Goal: Information Seeking & Learning: Find specific fact

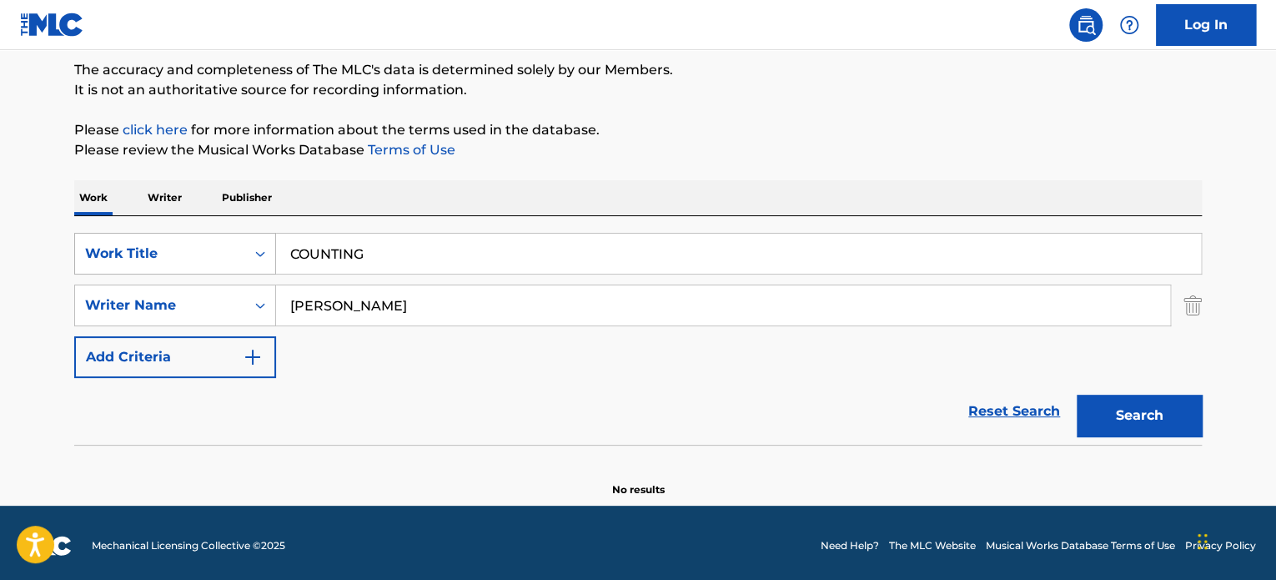
drag, startPoint x: 386, startPoint y: 250, endPoint x: 183, endPoint y: 237, distance: 203.1
click at [238, 248] on div "SearchWithCriteriab27e8f82-00f9-4dad-bc4e-7d71fbdb4f7a Work Title COUNTING" at bounding box center [637, 254] width 1127 height 42
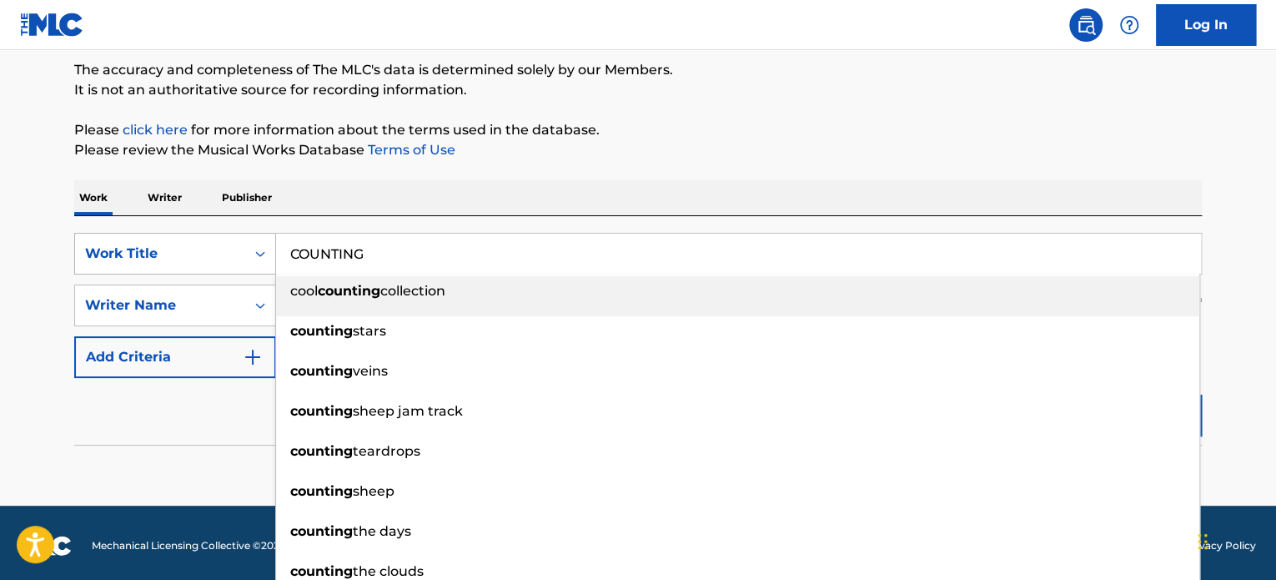
paste input "Someone"
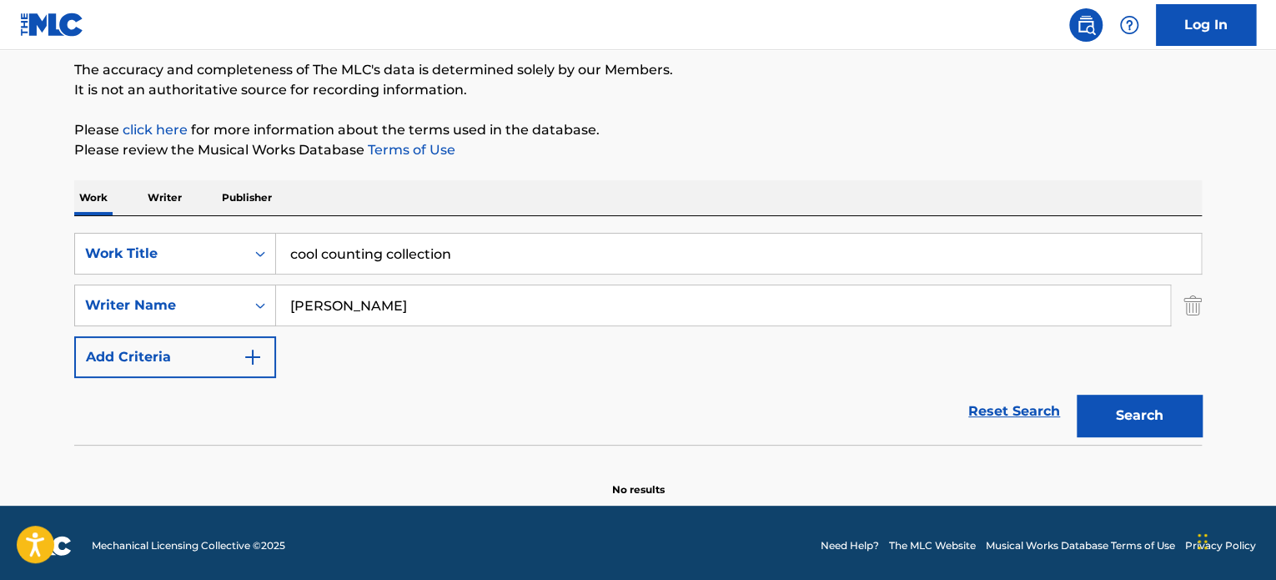
drag, startPoint x: 516, startPoint y: 250, endPoint x: 68, endPoint y: 253, distance: 448.6
click at [110, 251] on div "SearchWithCriteriab27e8f82-00f9-4dad-bc4e-7d71fbdb4f7a Work Title cool counting…" at bounding box center [637, 254] width 1127 height 42
paste input "Someone"
type input "Someone"
click at [1122, 409] on button "Search" at bounding box center [1139, 415] width 125 height 42
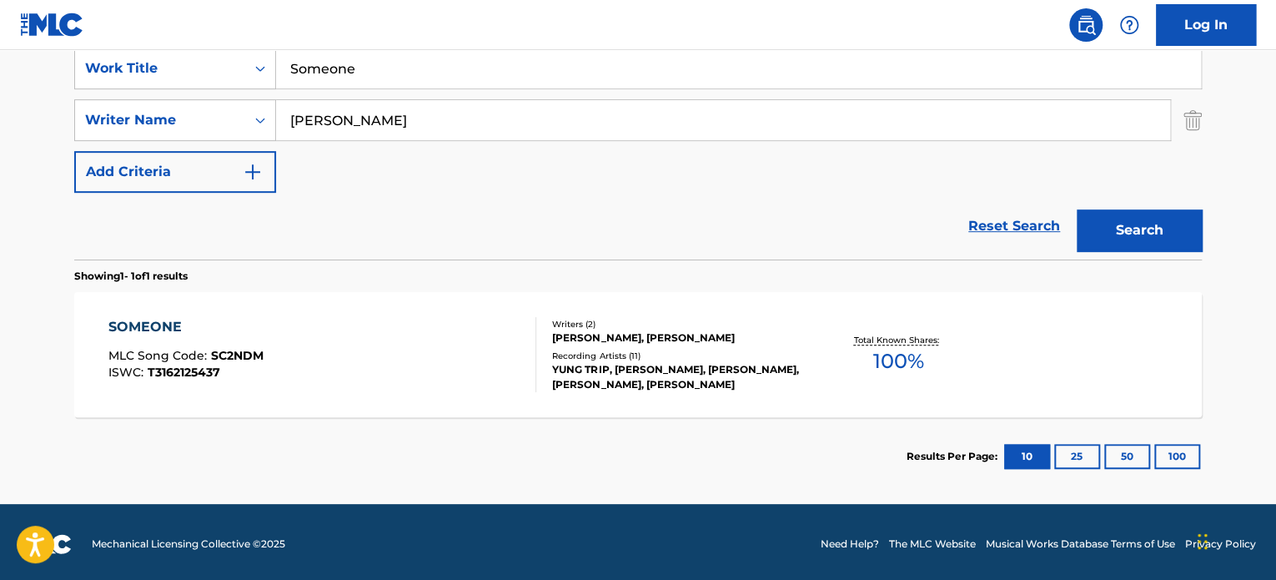
scroll to position [327, 0]
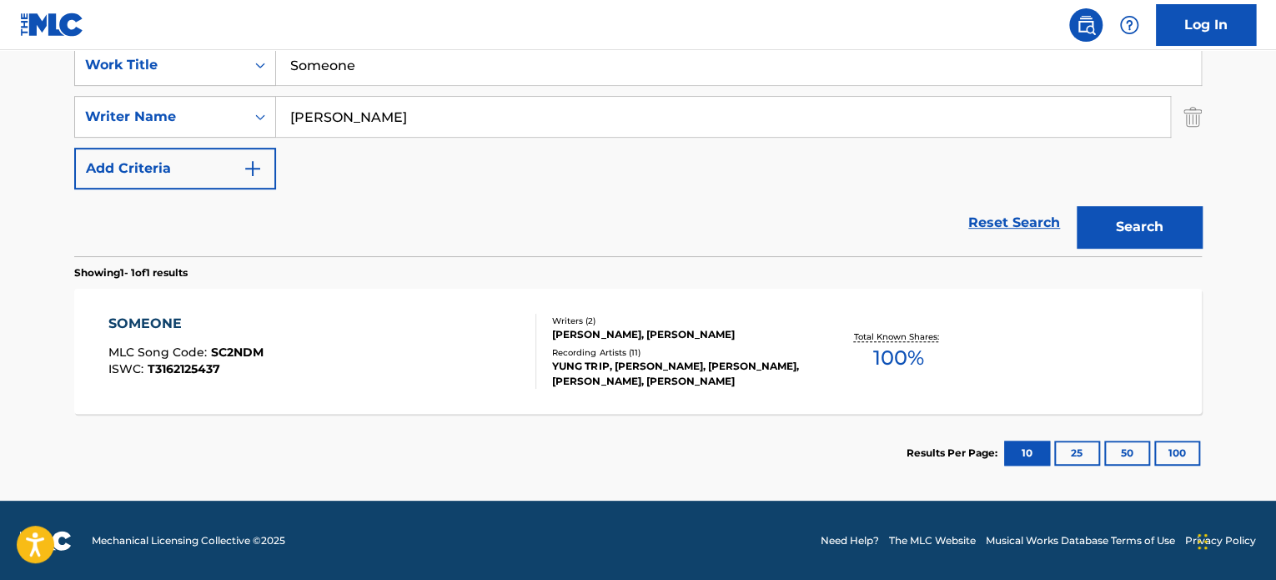
click at [587, 368] on div "YUNG TRIP, [PERSON_NAME], [PERSON_NAME], [PERSON_NAME], [PERSON_NAME]" at bounding box center [678, 374] width 252 height 30
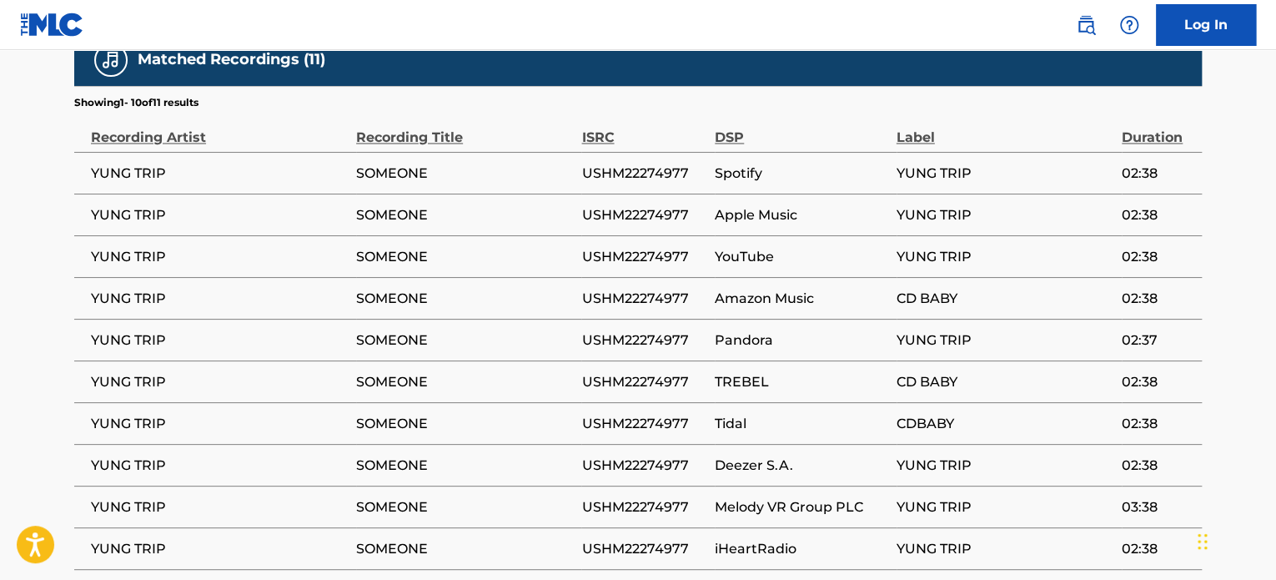
scroll to position [1528, 0]
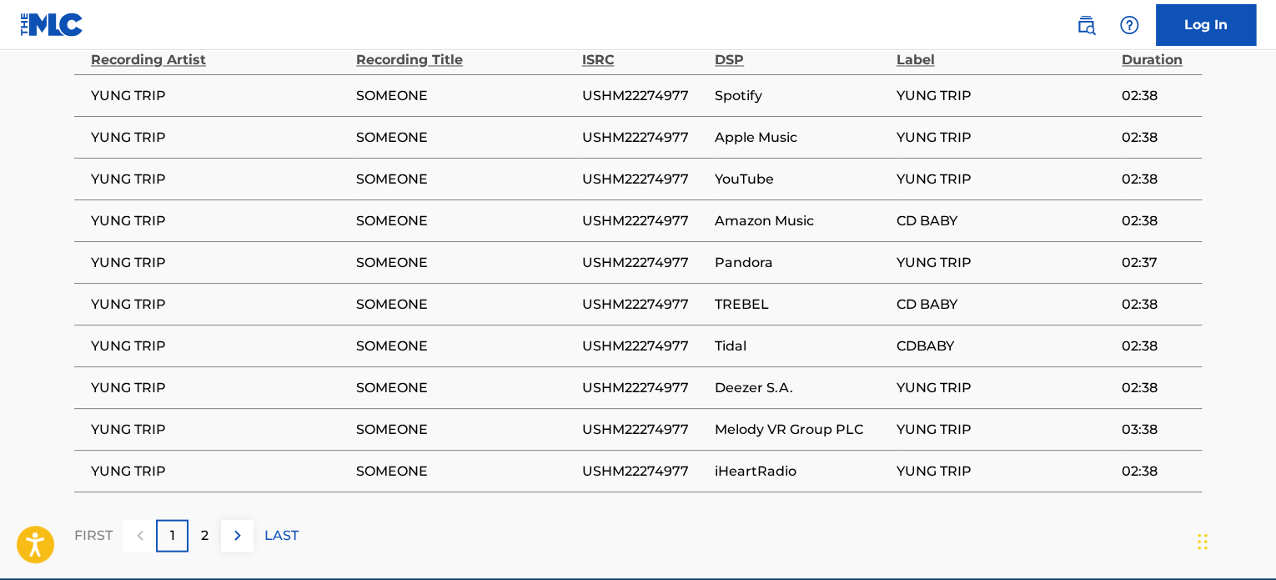
drag, startPoint x: 558, startPoint y: 540, endPoint x: 557, endPoint y: 523, distance: 17.5
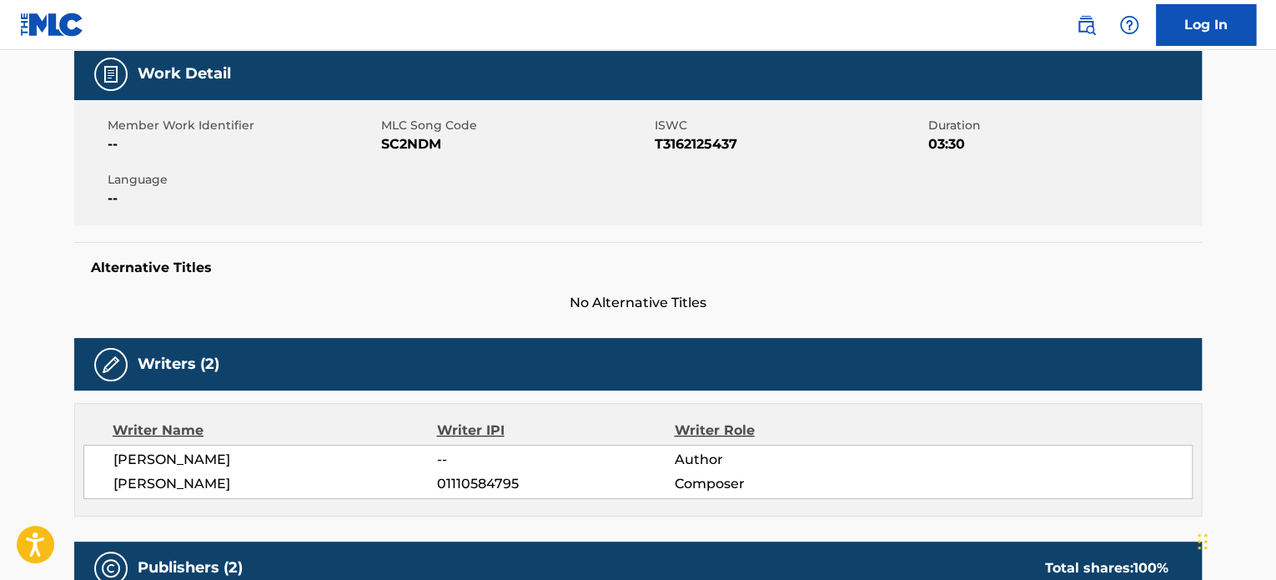
scroll to position [0, 0]
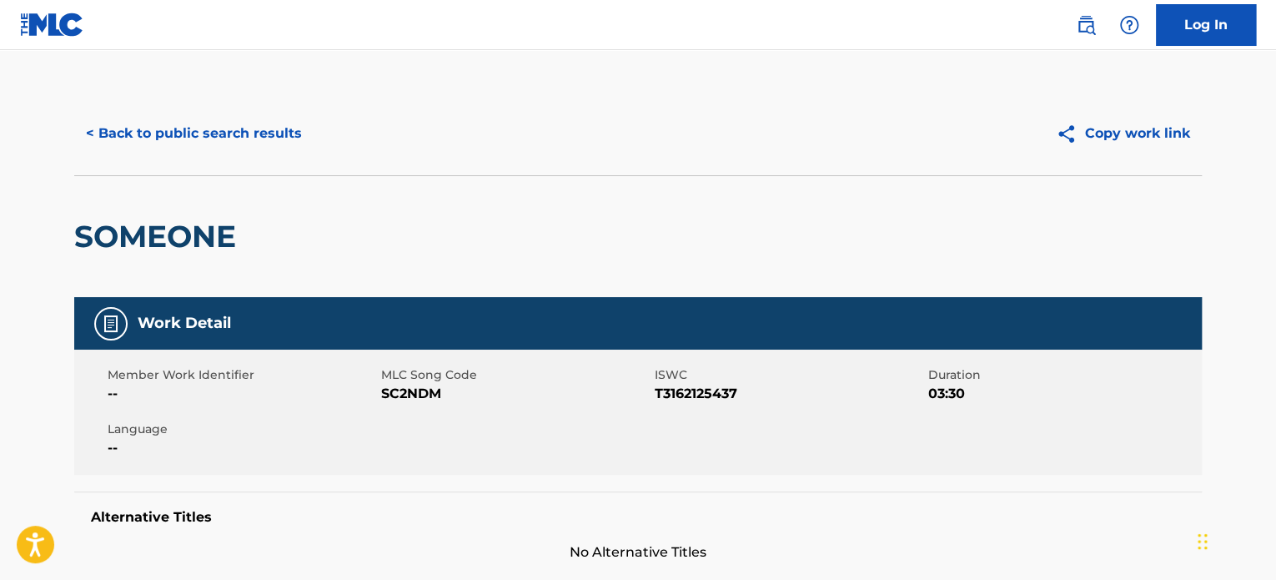
click at [272, 139] on button "< Back to public search results" at bounding box center [193, 134] width 239 height 42
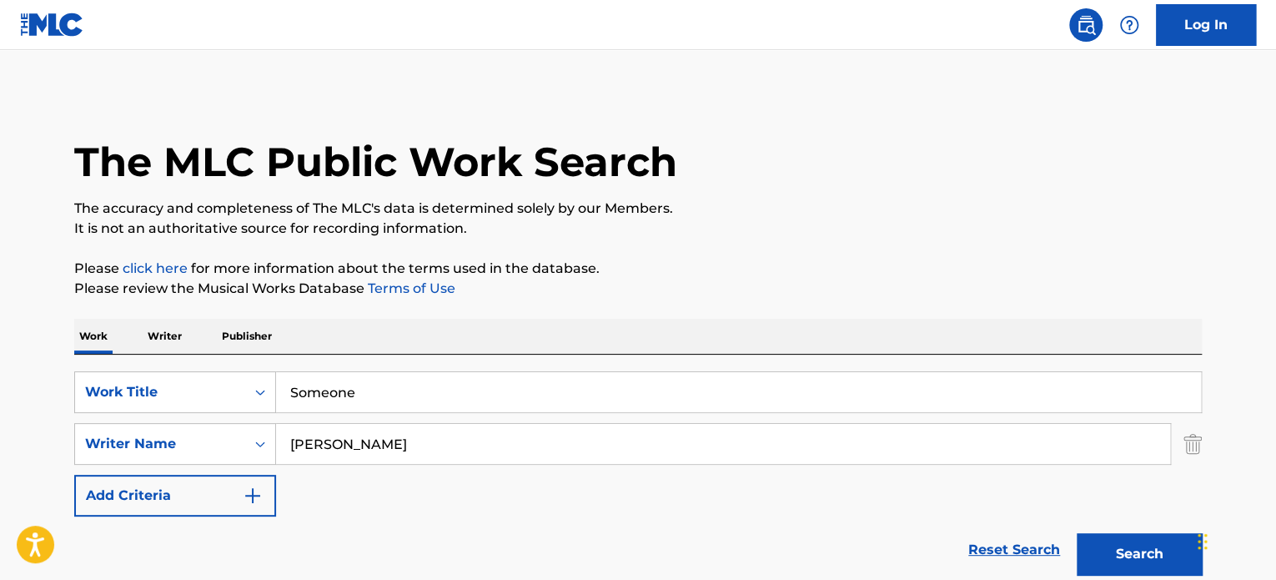
scroll to position [232, 0]
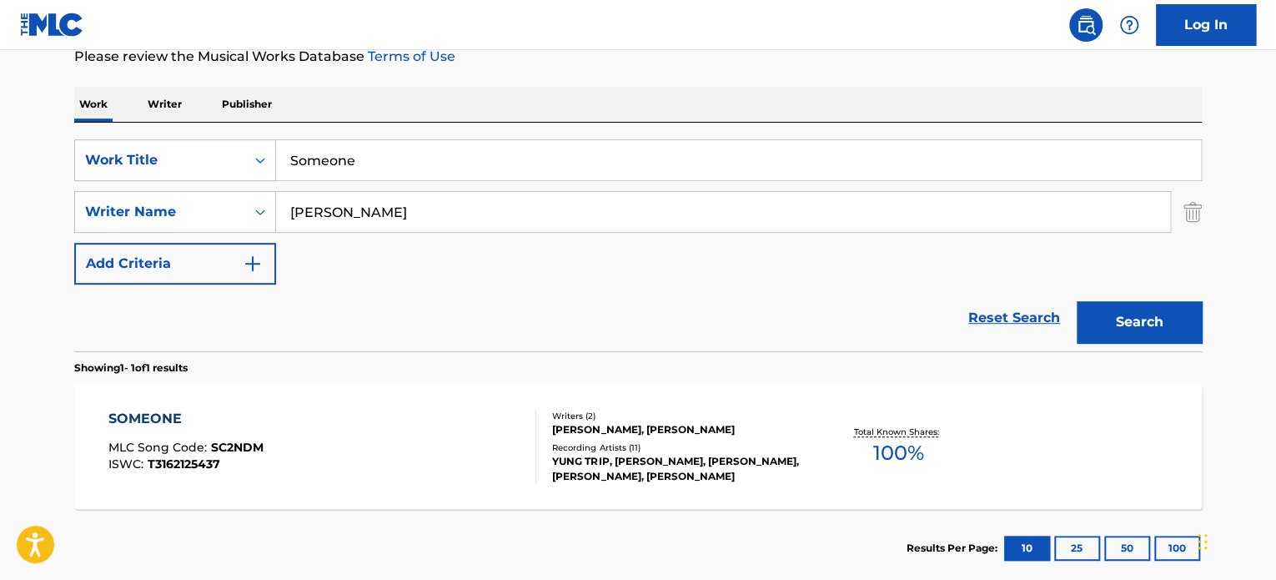
drag, startPoint x: 439, startPoint y: 160, endPoint x: 63, endPoint y: 141, distance: 376.6
click at [167, 141] on div "SearchWithCriteriab27e8f82-00f9-4dad-bc4e-7d71fbdb4f7a Work Title Someone" at bounding box center [637, 160] width 1127 height 42
paste input "WILL THE CIRCLE BE UNBROKEN"
click at [253, 208] on div "SearchWithCriteriab27e8f82-00f9-4dad-bc4e-7d71fbdb4f7a Work Title WILL THE CIRC…" at bounding box center [637, 211] width 1127 height 145
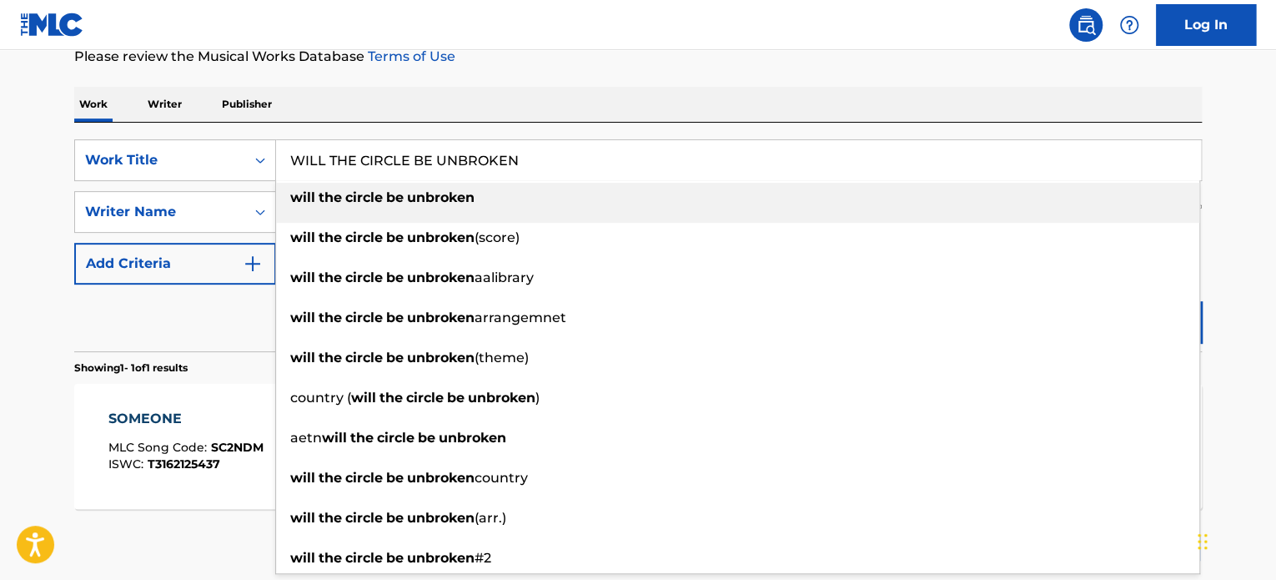
click at [223, 323] on div "Reset Search Search" at bounding box center [637, 317] width 1127 height 67
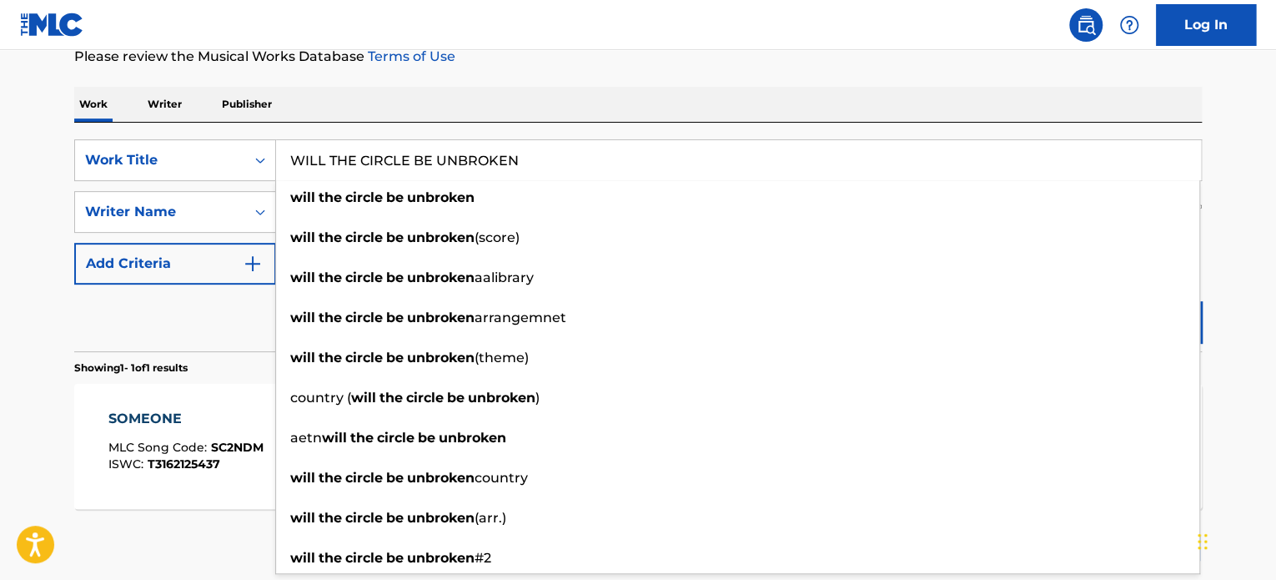
click at [202, 316] on div "Reset Search Search" at bounding box center [637, 317] width 1127 height 67
click at [203, 316] on div "Reset Search Search" at bounding box center [637, 317] width 1127 height 67
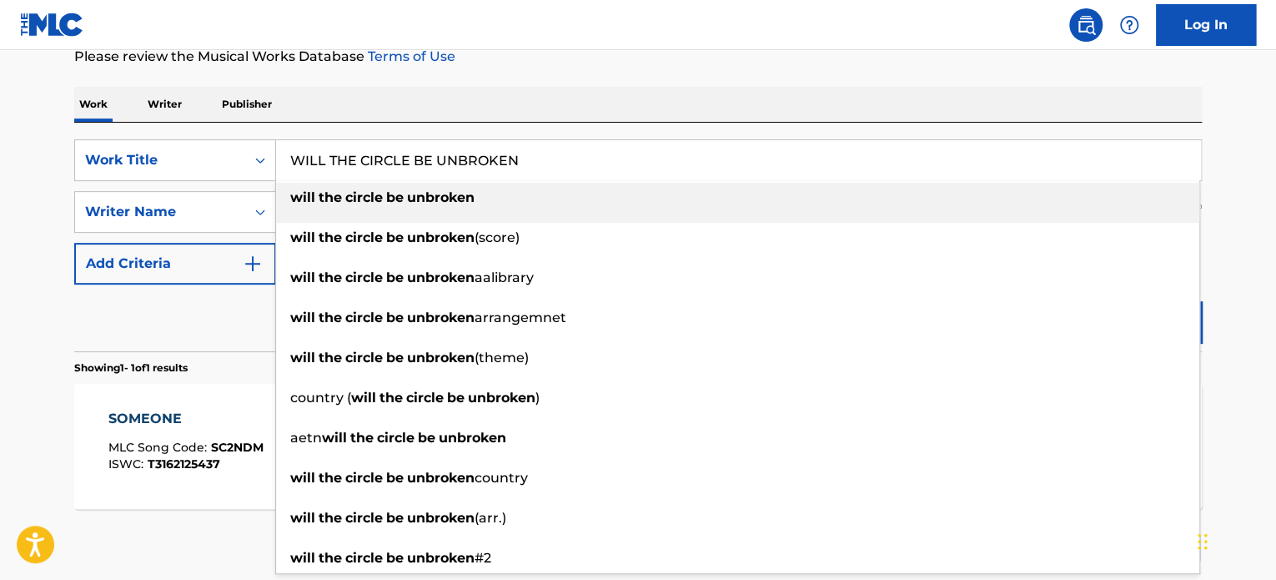
click at [460, 189] on strong "unbroken" at bounding box center [441, 197] width 68 height 16
type input "will the circle be unbroken"
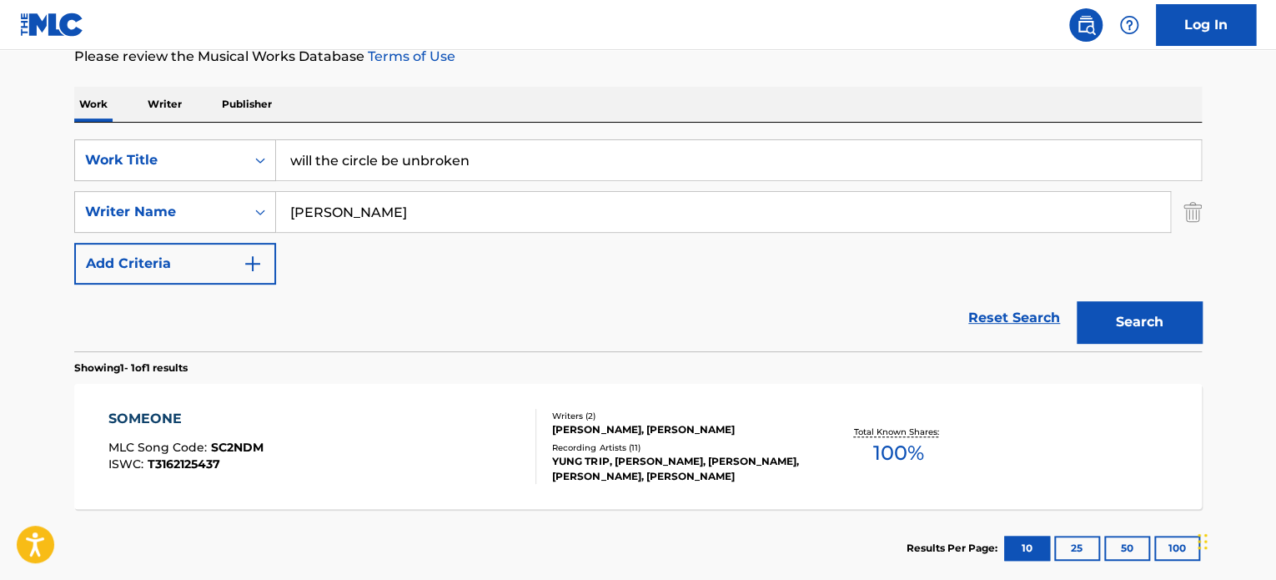
drag, startPoint x: 440, startPoint y: 212, endPoint x: 50, endPoint y: 216, distance: 390.3
click at [57, 212] on div "The MLC Public Work Search The accuracy and completeness of The MLC's data is d…" at bounding box center [637, 223] width 1167 height 727
paste input "[PERSON_NAME] GARDEN"
type input "[PERSON_NAME] GARDEN"
click at [1171, 310] on button "Search" at bounding box center [1139, 322] width 125 height 42
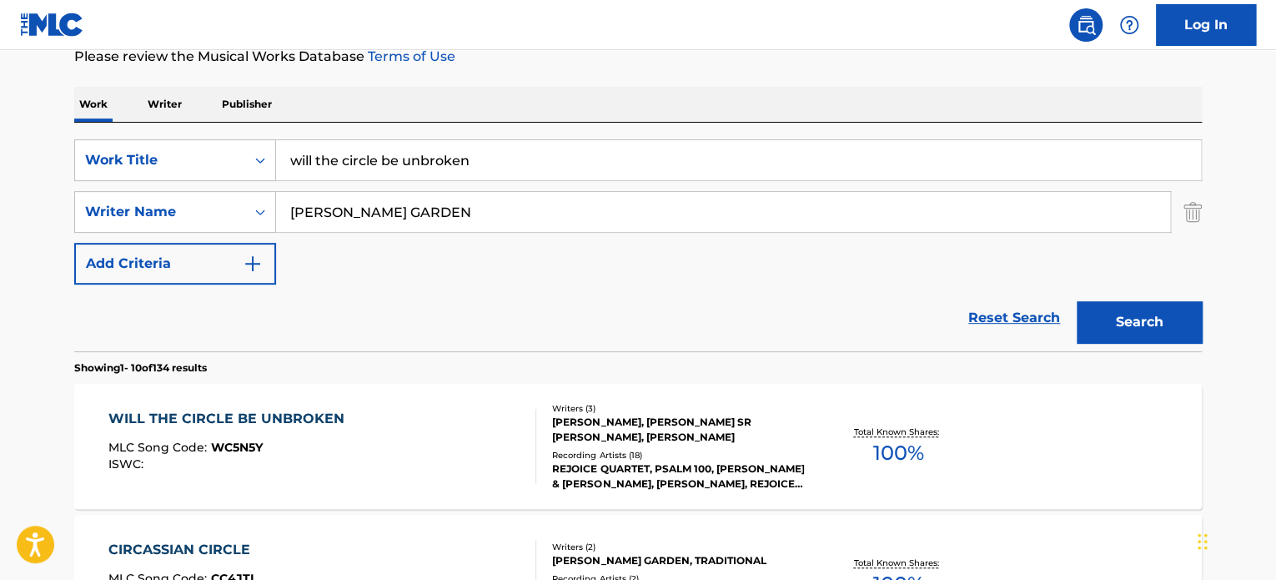
click at [687, 439] on div "[PERSON_NAME], [PERSON_NAME] SR [PERSON_NAME], [PERSON_NAME]" at bounding box center [678, 429] width 252 height 30
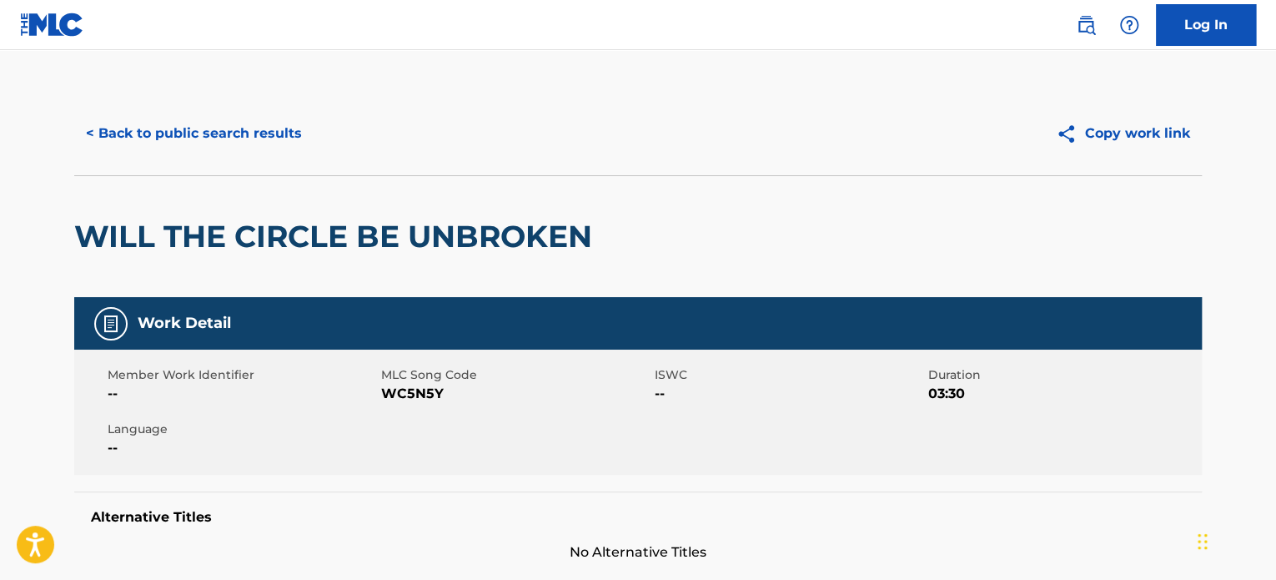
click at [244, 145] on button "< Back to public search results" at bounding box center [193, 134] width 239 height 42
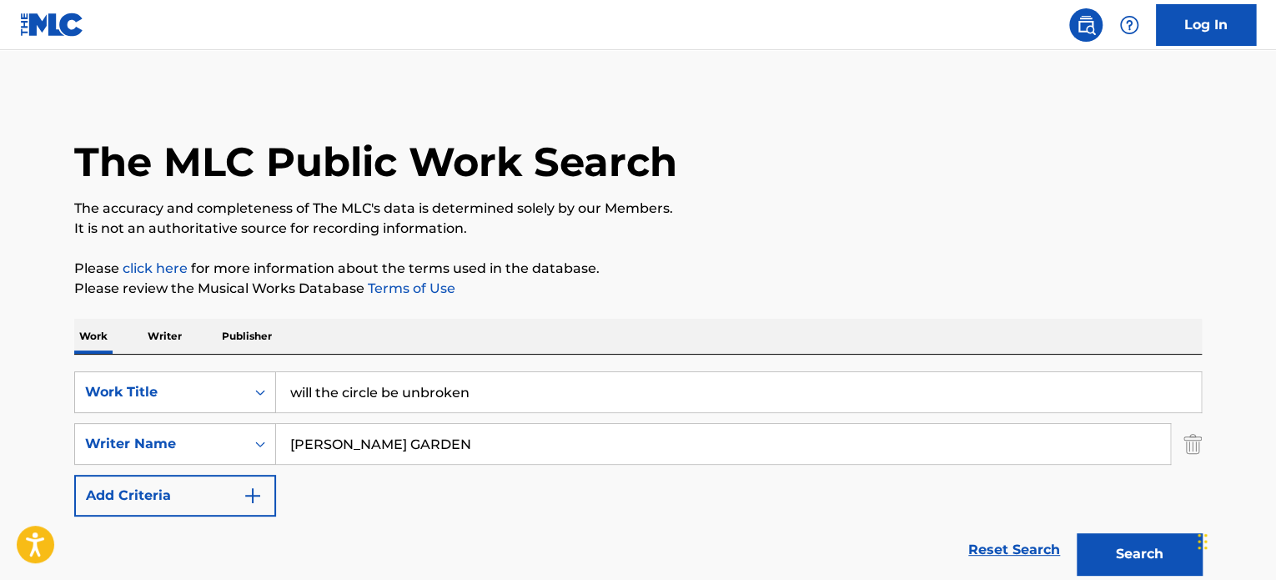
scroll to position [232, 0]
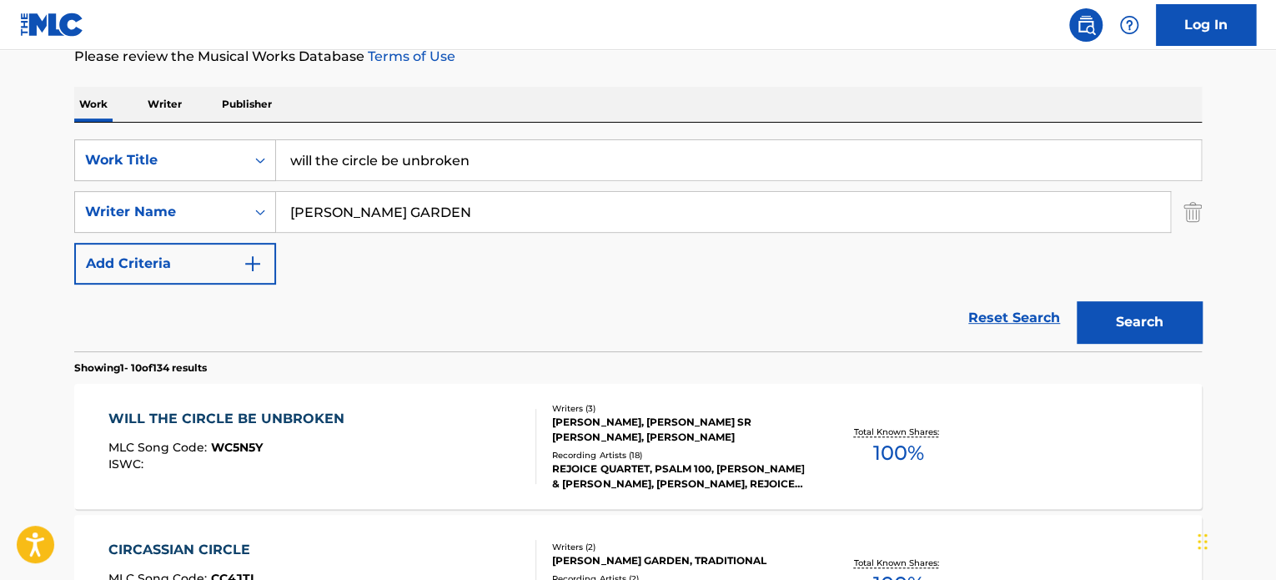
drag, startPoint x: 563, startPoint y: 161, endPoint x: 8, endPoint y: 155, distance: 555.4
click at [140, 158] on div "SearchWithCriteriab27e8f82-00f9-4dad-bc4e-7d71fbdb4f7a Work Title will the circ…" at bounding box center [637, 160] width 1127 height 42
paste input "AIR ON A G STRING"
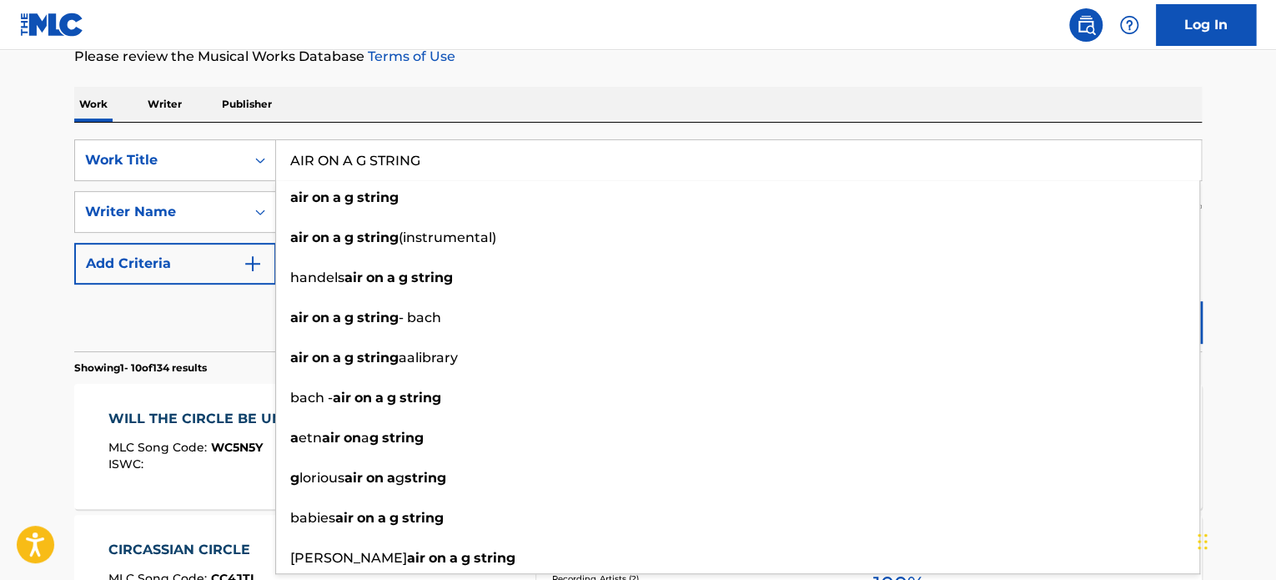
type input "AIR ON A G STRING"
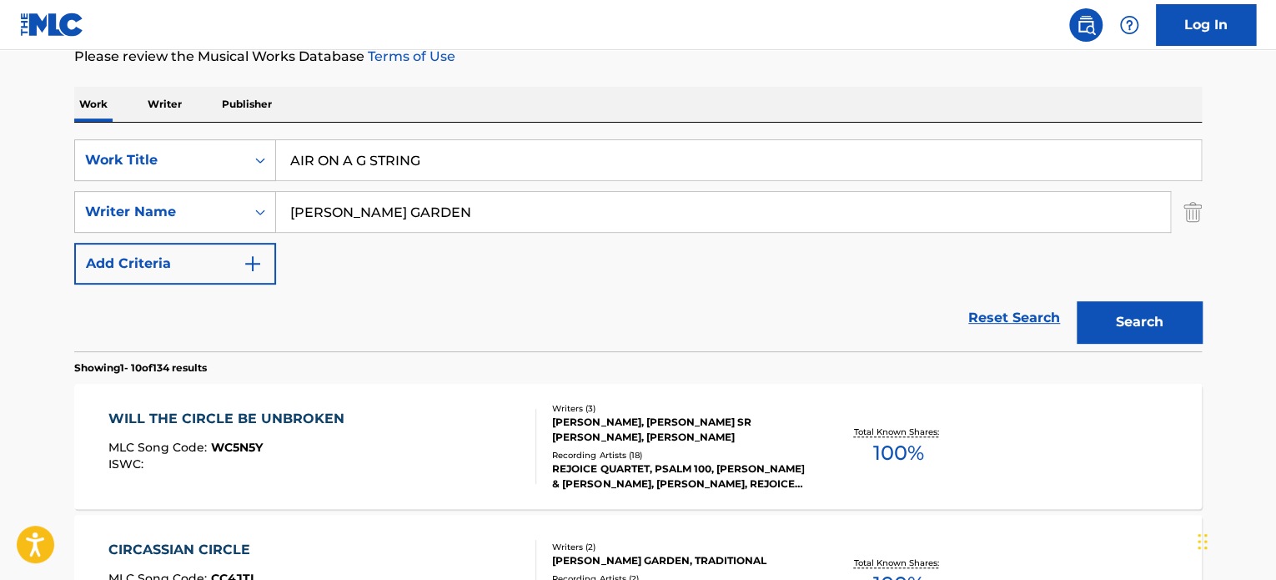
drag, startPoint x: 547, startPoint y: 206, endPoint x: 84, endPoint y: 185, distance: 463.3
click at [83, 186] on div "SearchWithCriteriab27e8f82-00f9-4dad-bc4e-7d71fbdb4f7a Work Title AIR ON A G ST…" at bounding box center [637, 211] width 1127 height 145
paste input "[PERSON_NAME]"
type input "[PERSON_NAME]"
drag, startPoint x: 1117, startPoint y: 328, endPoint x: 1259, endPoint y: 366, distance: 146.9
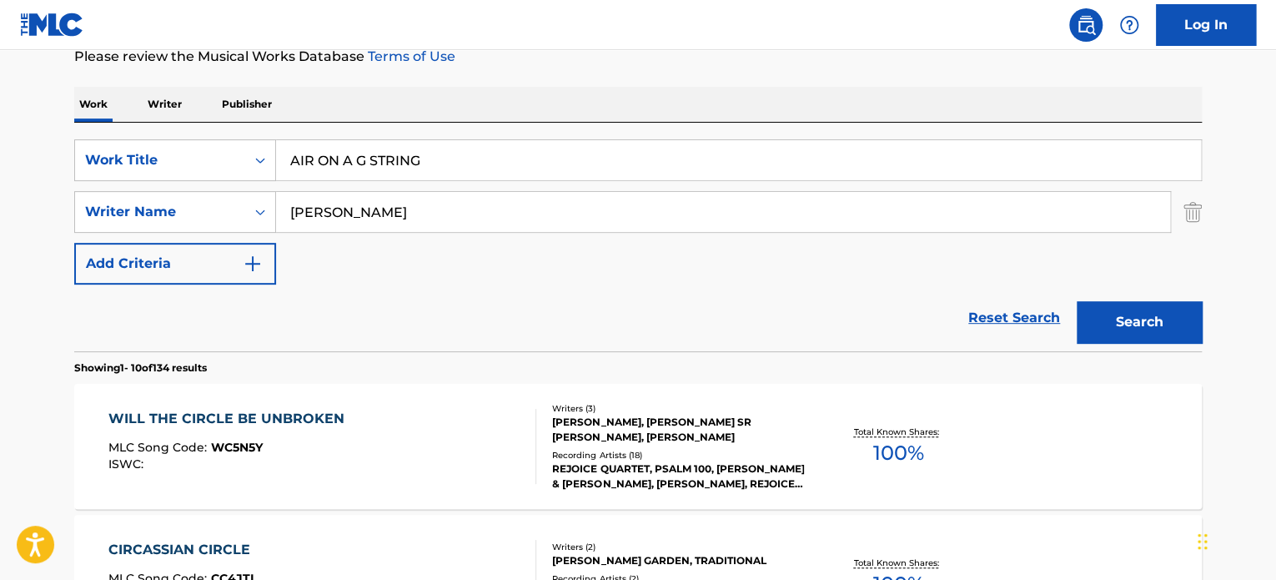
click at [1118, 328] on button "Search" at bounding box center [1139, 322] width 125 height 42
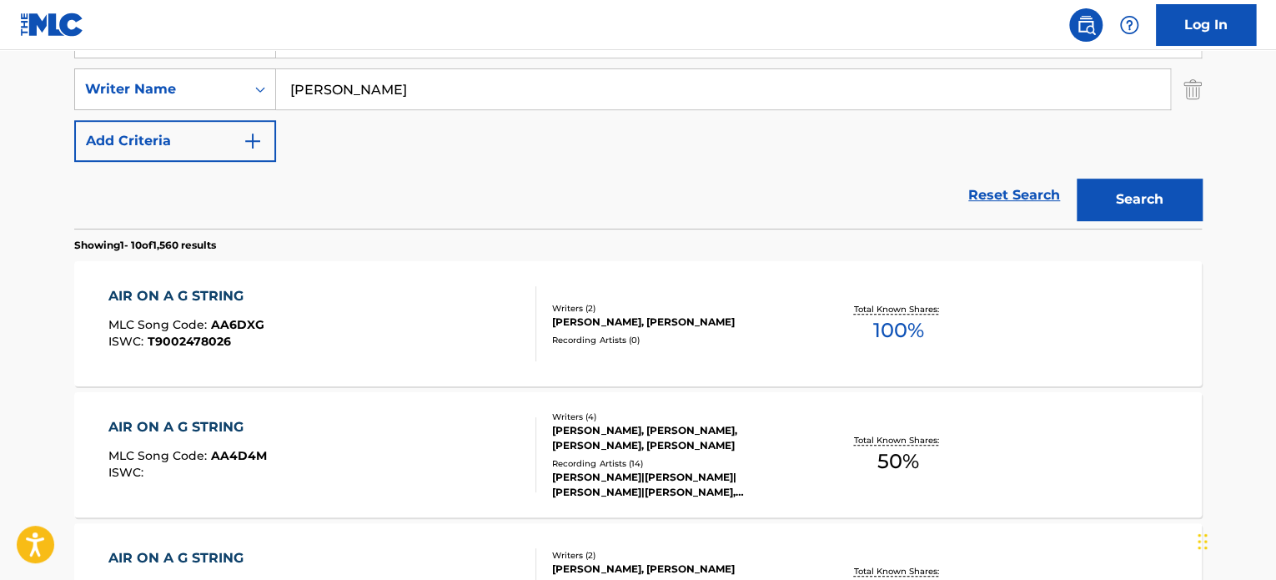
scroll to position [370, 0]
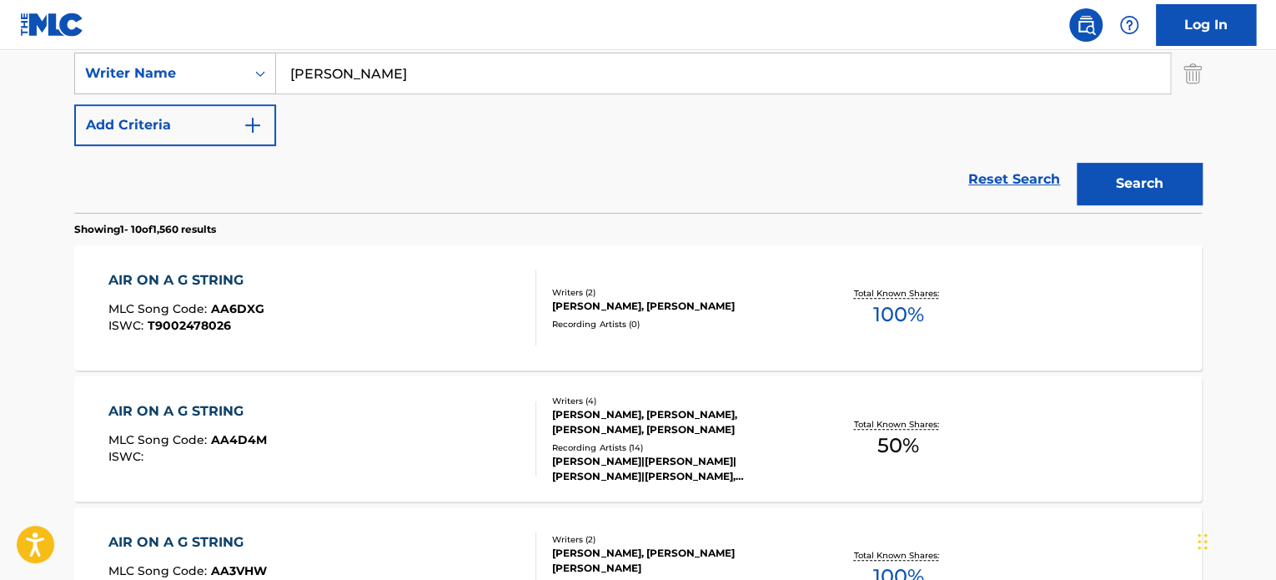
click at [651, 306] on div "[PERSON_NAME], [PERSON_NAME]" at bounding box center [678, 306] width 252 height 15
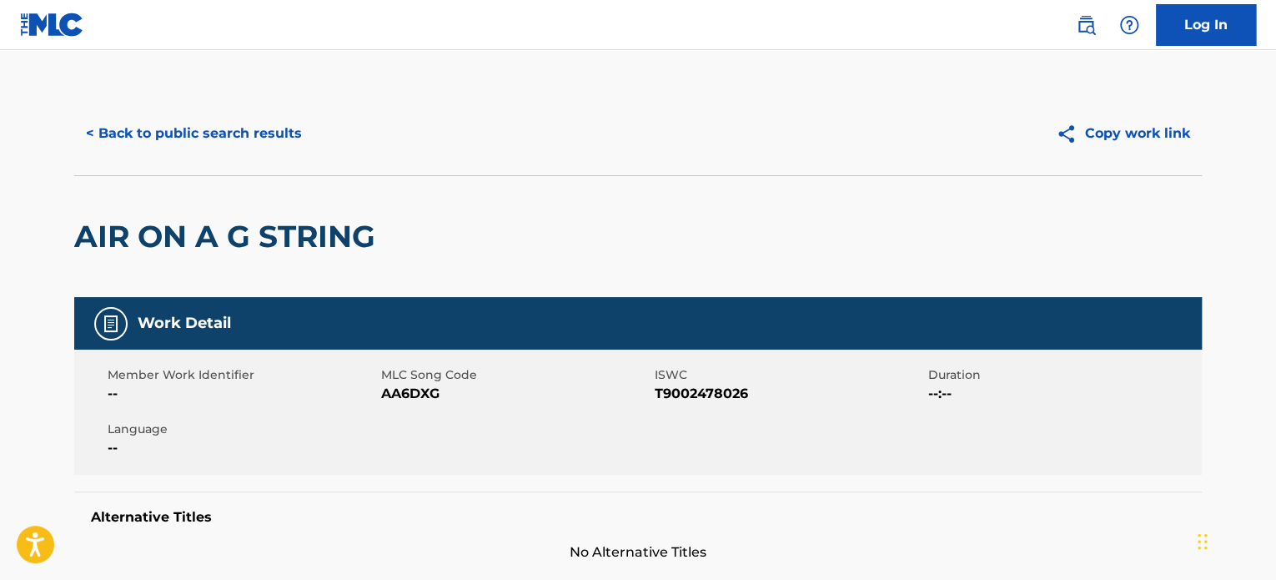
click at [777, 403] on span "T9002478026" at bounding box center [789, 394] width 269 height 20
click at [213, 123] on button "< Back to public search results" at bounding box center [193, 134] width 239 height 42
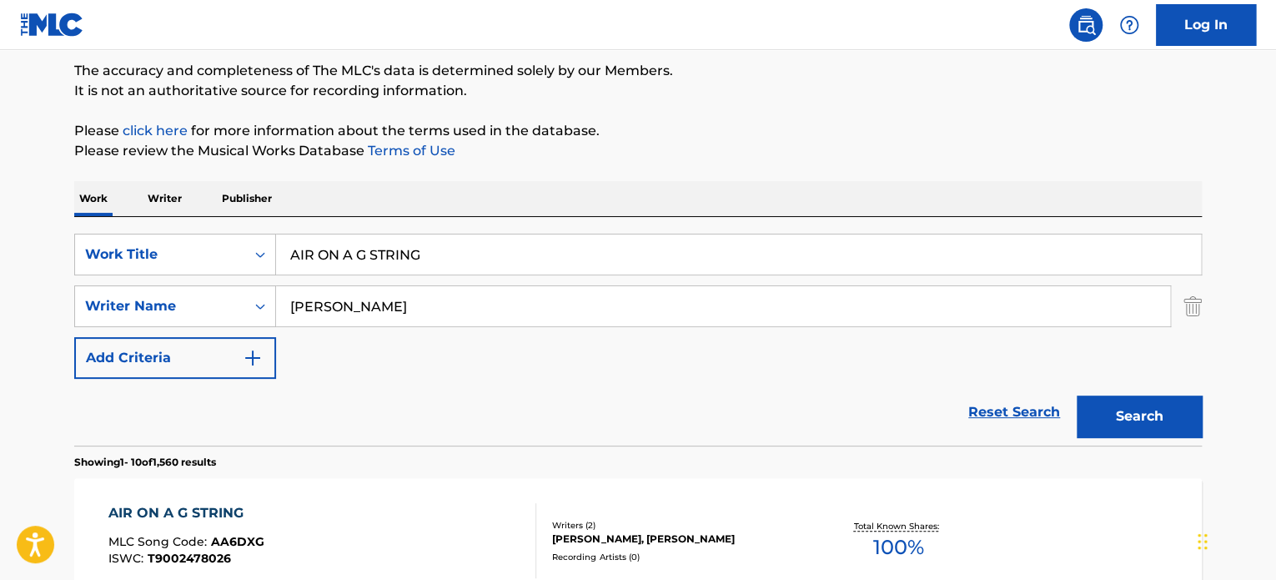
scroll to position [93, 0]
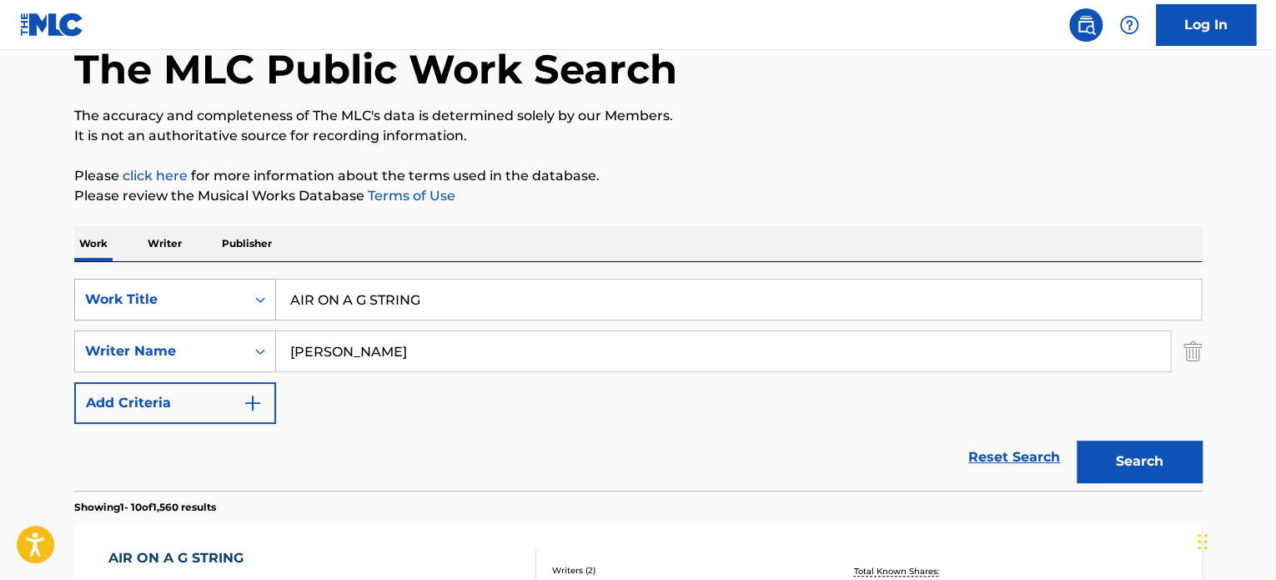
drag, startPoint x: 484, startPoint y: 354, endPoint x: 137, endPoint y: 317, distance: 348.9
click at [127, 316] on div "SearchWithCriteriab27e8f82-00f9-4dad-bc4e-7d71fbdb4f7a Work Title AIR ON A G ST…" at bounding box center [637, 351] width 1127 height 145
paste input "[PERSON_NAME]"
type input "[PERSON_NAME]"
click at [1126, 457] on button "Search" at bounding box center [1139, 461] width 125 height 42
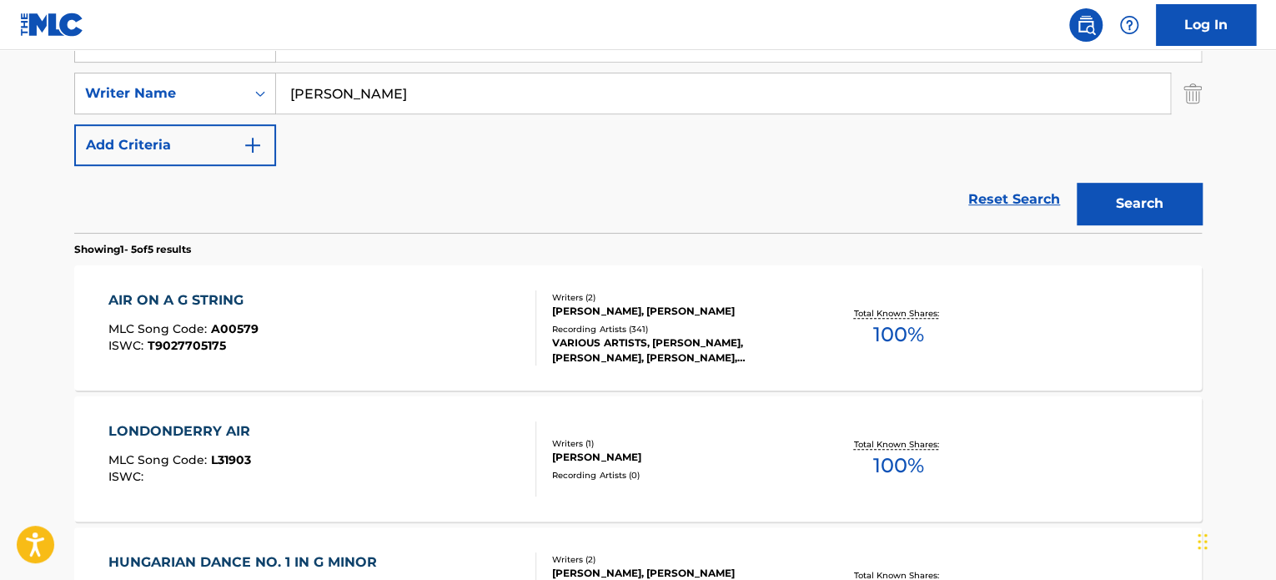
scroll to position [370, 0]
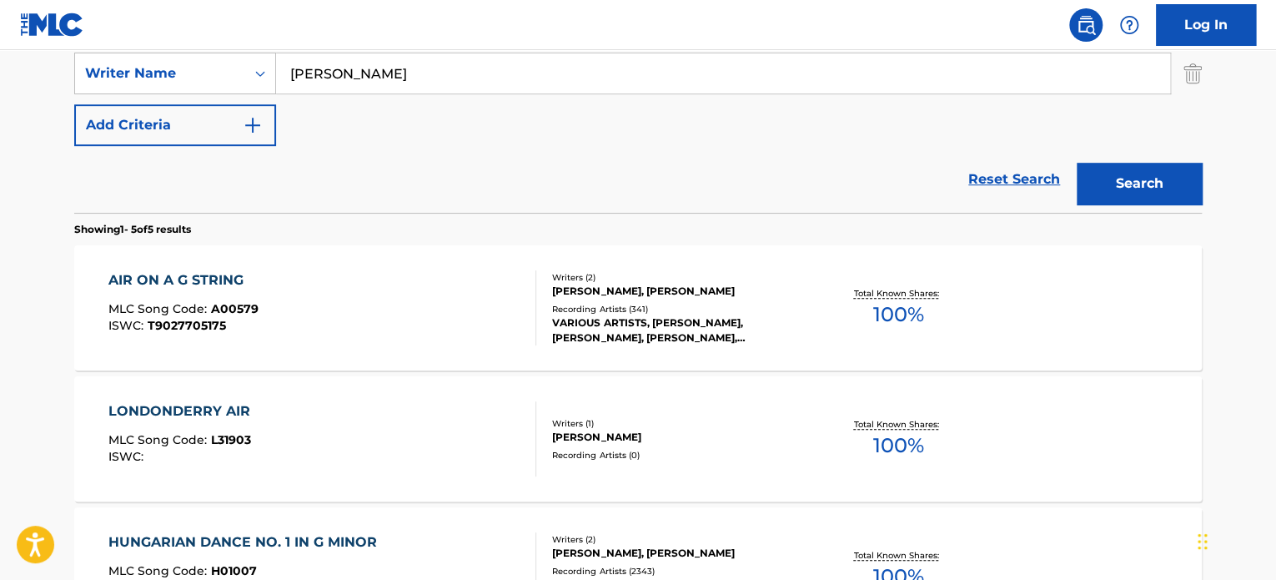
click at [594, 303] on div "Recording Artists ( 341 )" at bounding box center [678, 309] width 252 height 13
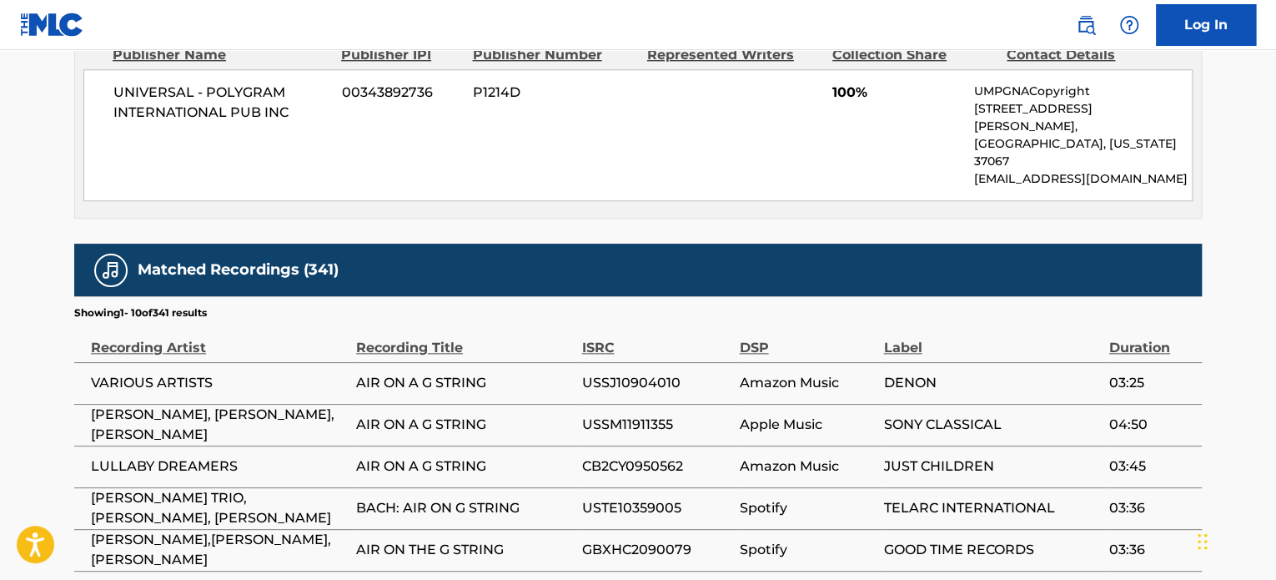
scroll to position [1195, 0]
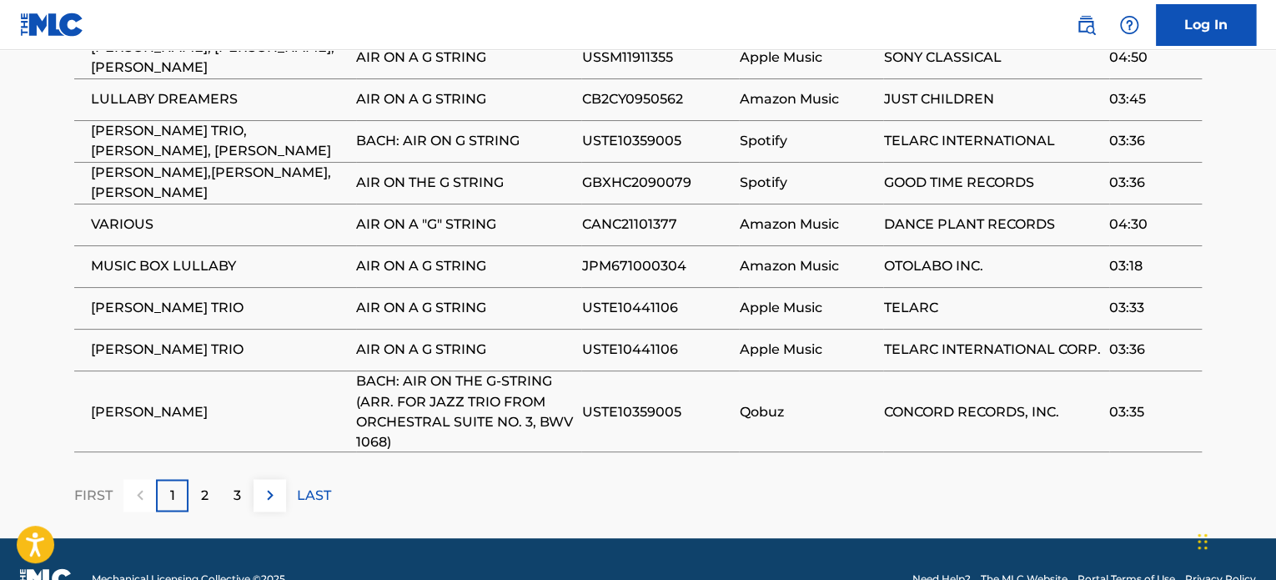
click at [464, 479] on div "FIRST 1 2 3 LAST" at bounding box center [637, 495] width 1127 height 33
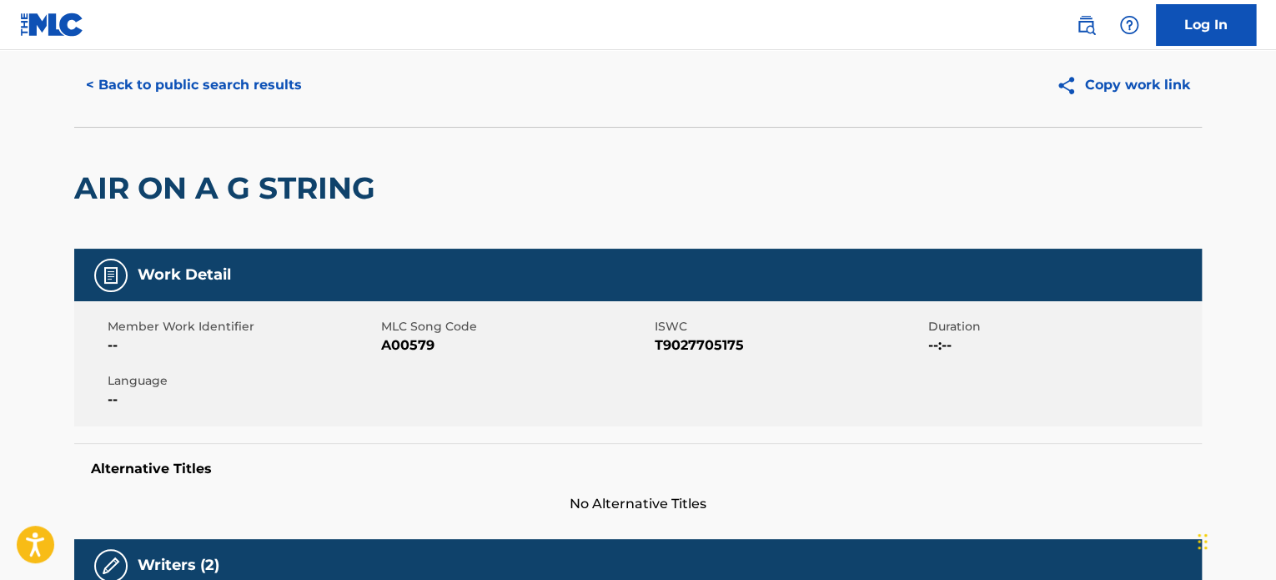
scroll to position [0, 0]
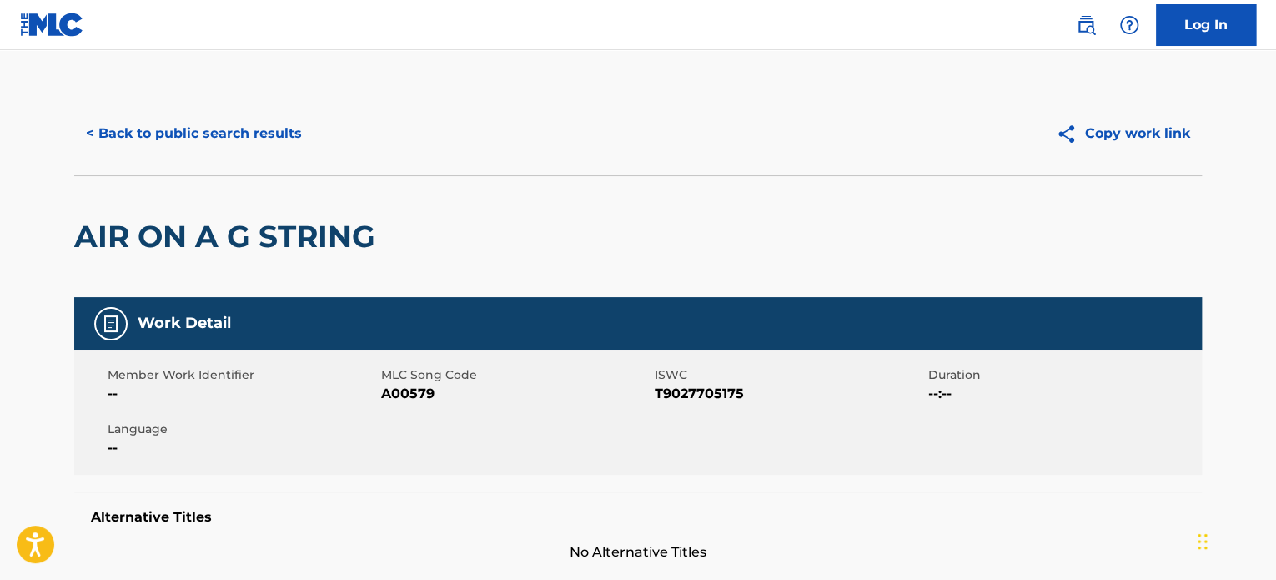
click at [209, 136] on button "< Back to public search results" at bounding box center [193, 134] width 239 height 42
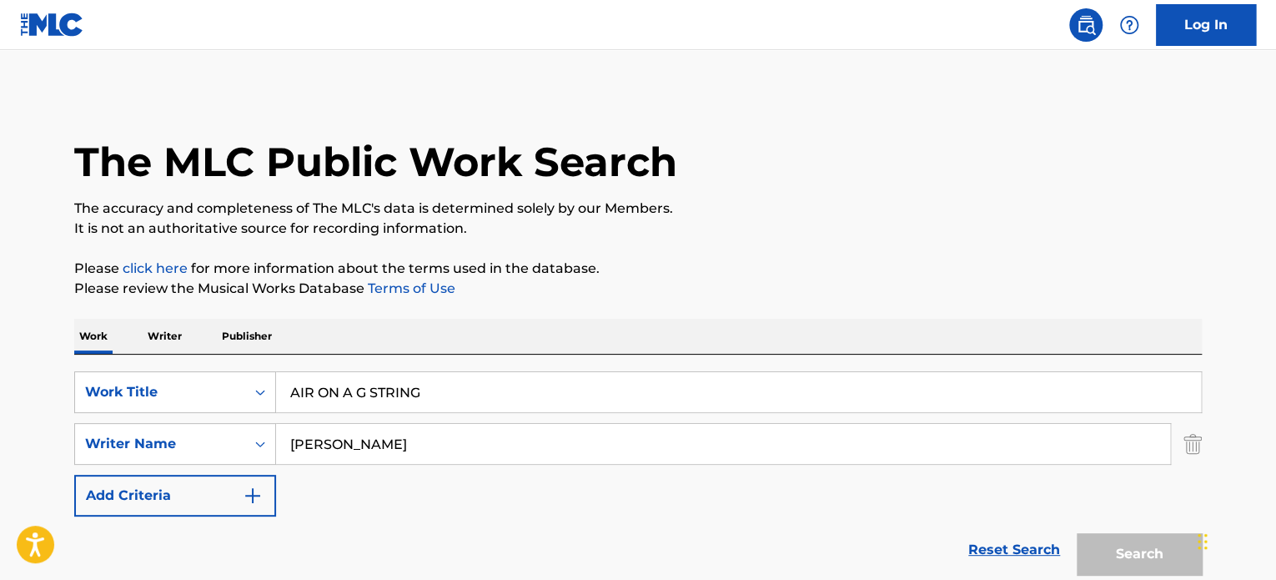
scroll to position [370, 0]
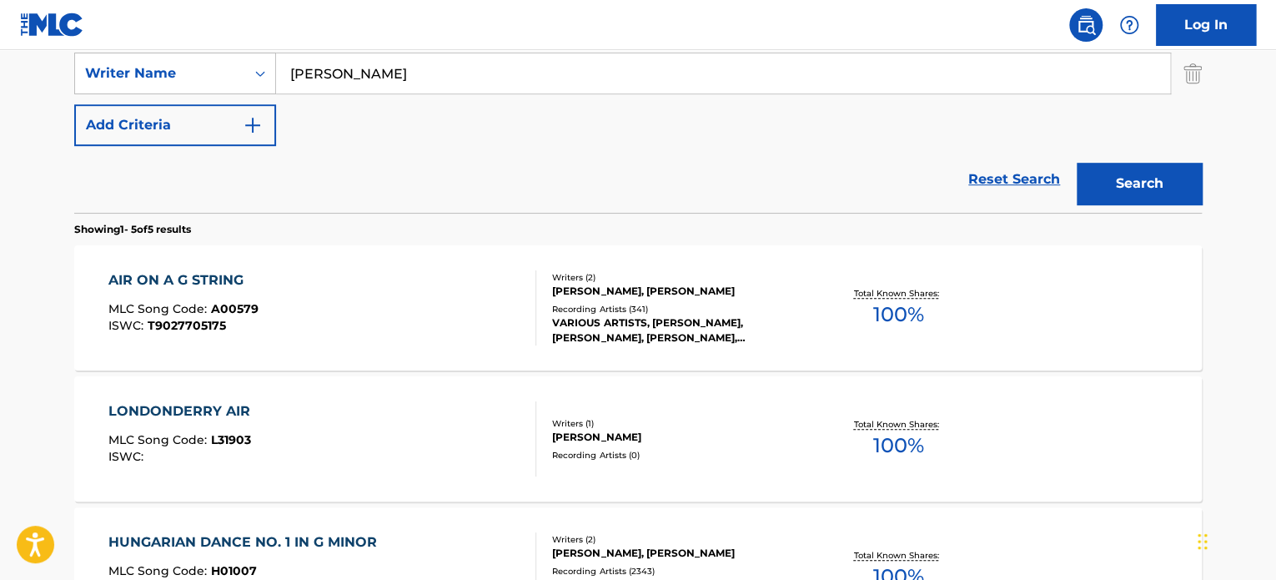
drag, startPoint x: 419, startPoint y: 74, endPoint x: 158, endPoint y: 48, distance: 262.3
click at [203, 53] on div "SearchWithCriteria40cc36c3-3d83-4901-8881-73be0b0a7e06 Writer Name [PERSON_NAME]" at bounding box center [637, 74] width 1127 height 42
paste input "[PERSON_NAME]"
type input "[PERSON_NAME]"
click at [1135, 192] on button "Search" at bounding box center [1139, 184] width 125 height 42
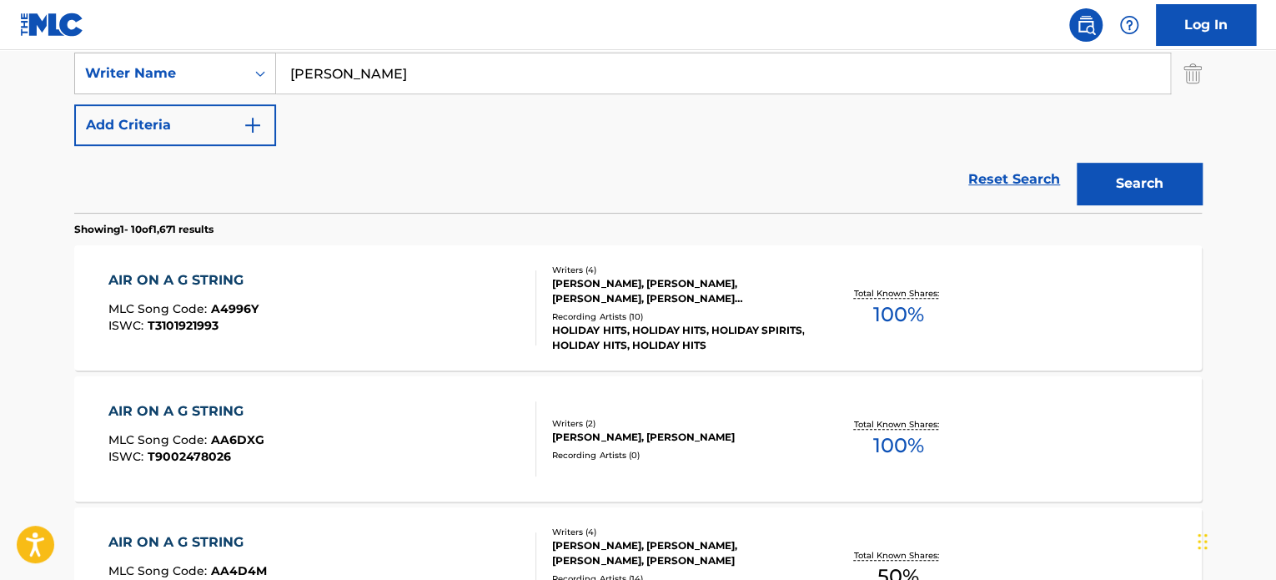
click at [648, 303] on div "[PERSON_NAME], [PERSON_NAME], [PERSON_NAME], [PERSON_NAME] [PERSON_NAME]" at bounding box center [678, 291] width 252 height 30
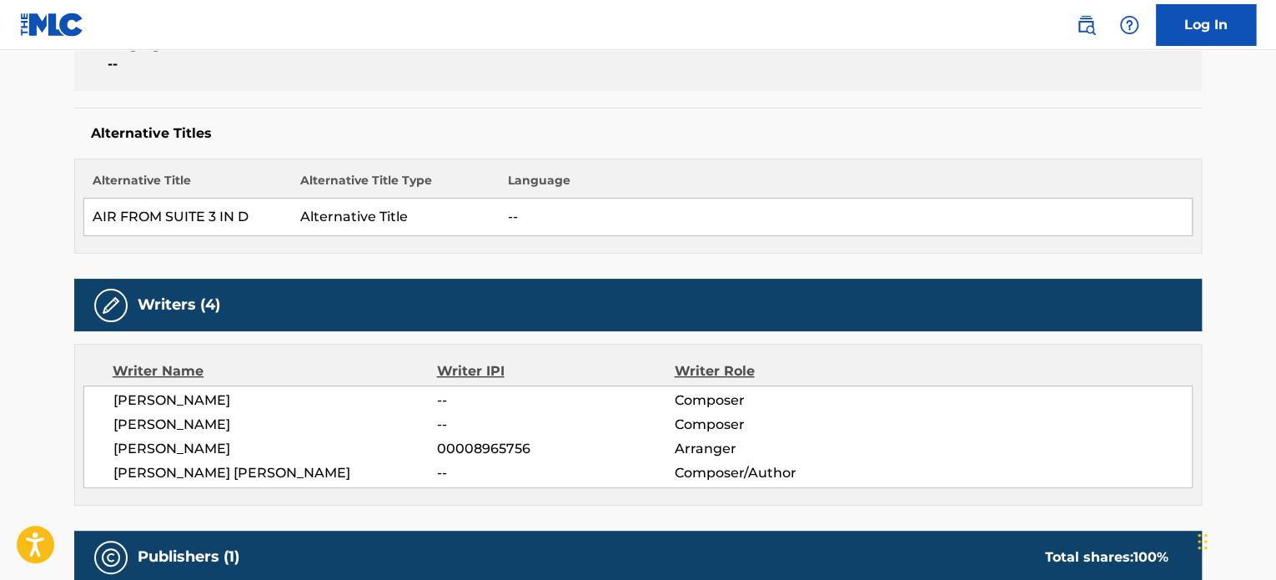
scroll to position [417, 0]
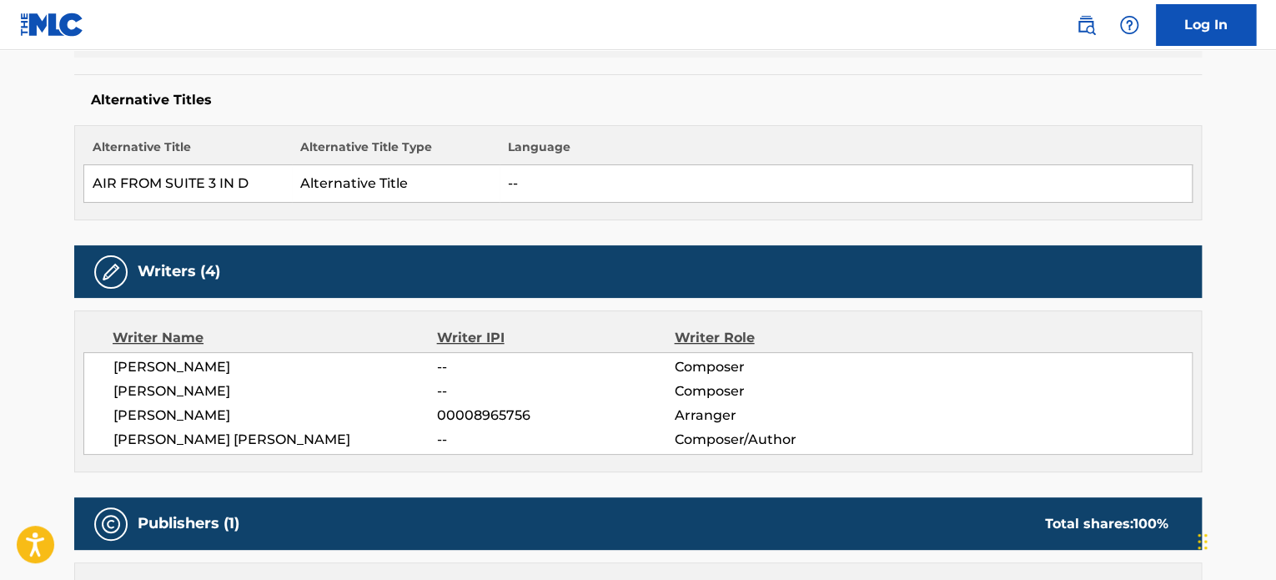
click at [856, 442] on span "Composer/Author" at bounding box center [782, 439] width 216 height 20
click at [770, 353] on div "[PERSON_NAME] -- Composer [PERSON_NAME] -- Composer [PERSON_NAME] 00008965756 A…" at bounding box center [637, 403] width 1109 height 103
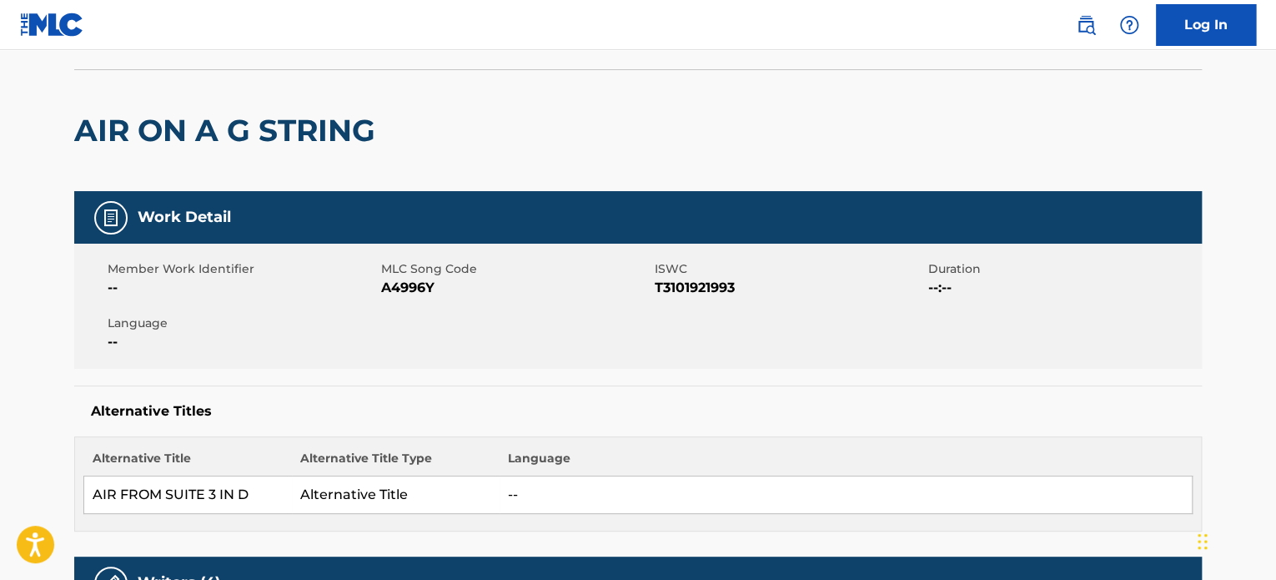
scroll to position [0, 0]
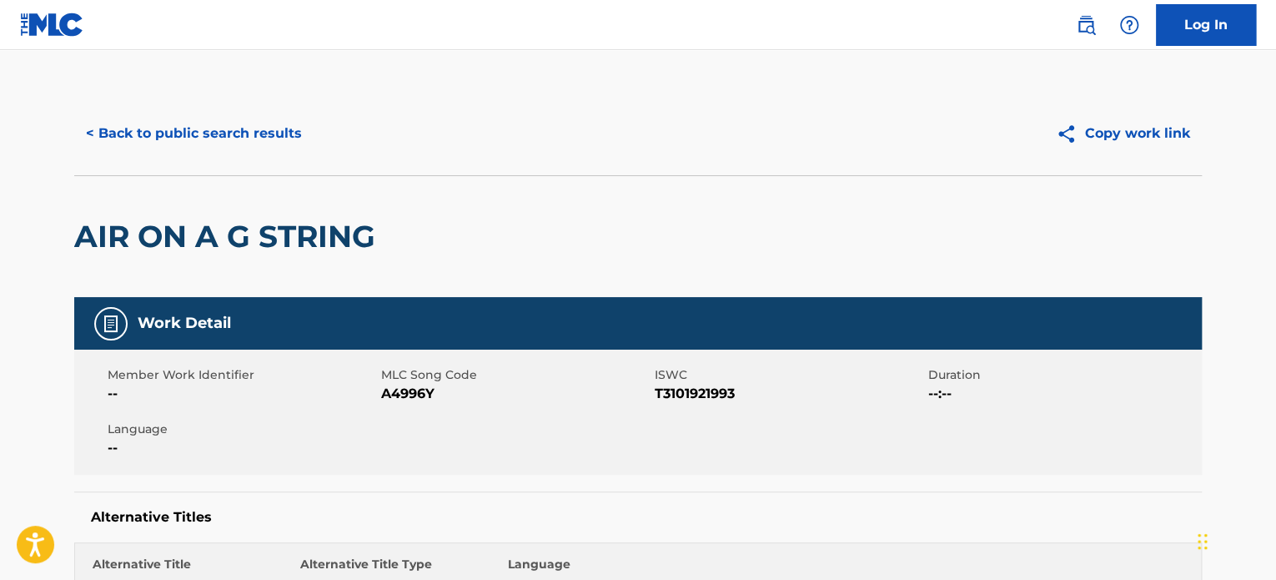
click at [240, 129] on button "< Back to public search results" at bounding box center [193, 134] width 239 height 42
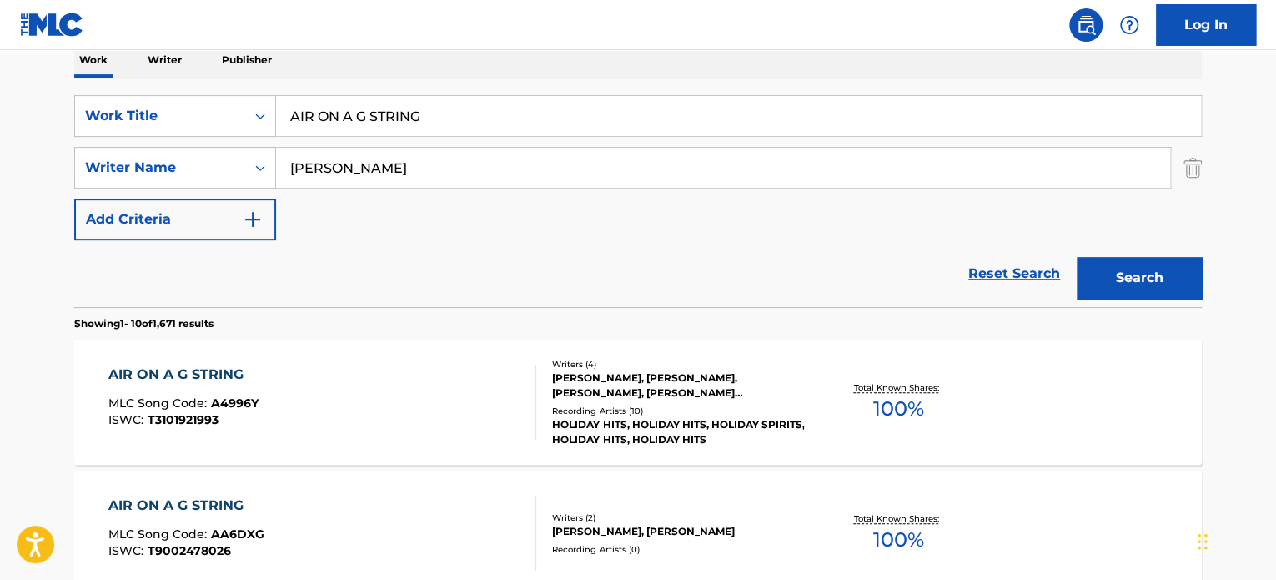
scroll to position [232, 0]
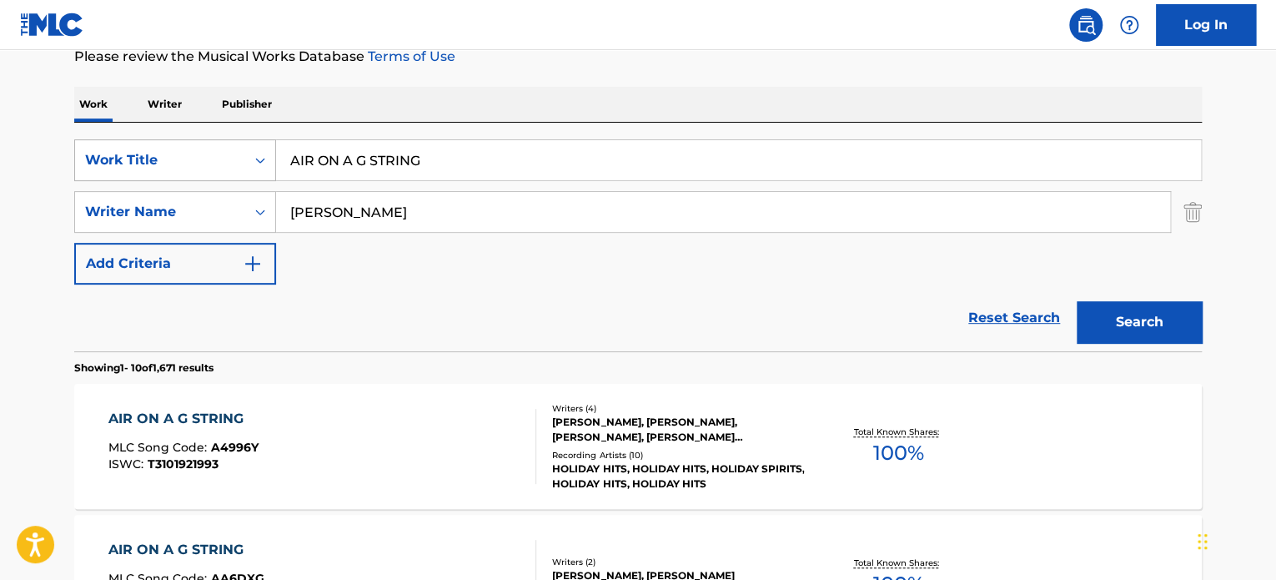
drag, startPoint x: 465, startPoint y: 153, endPoint x: 213, endPoint y: 152, distance: 252.7
click at [239, 152] on div "SearchWithCriteriab27e8f82-00f9-4dad-bc4e-7d71fbdb4f7a Work Title AIR ON A G ST…" at bounding box center [637, 160] width 1127 height 42
click at [445, 180] on div "Search Form" at bounding box center [738, 180] width 925 height 0
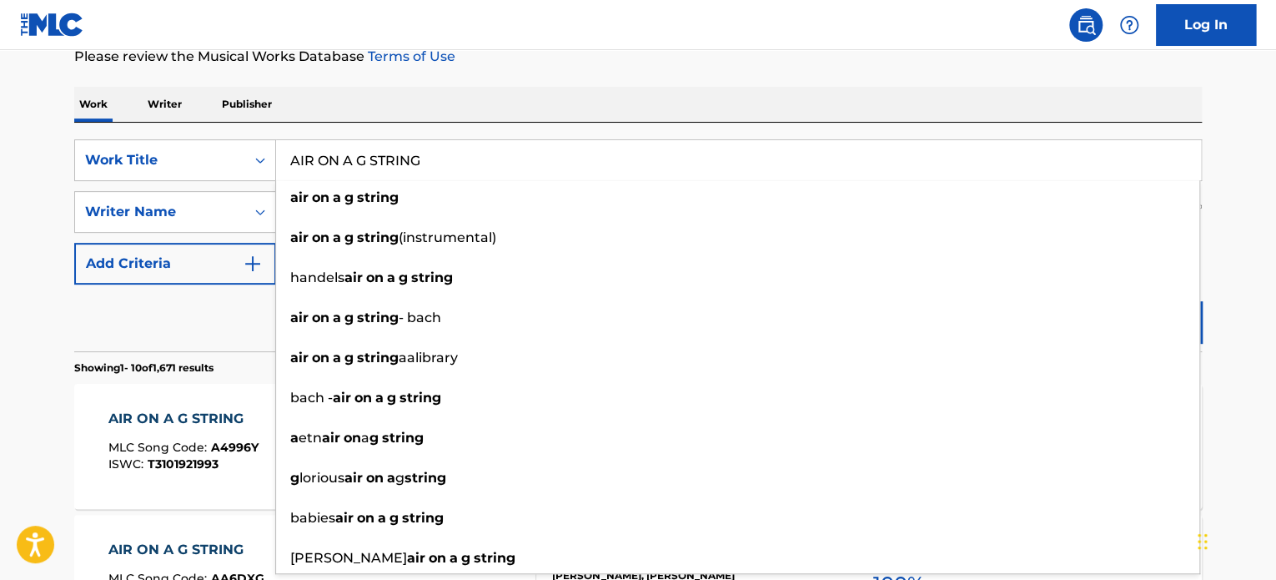
click at [223, 309] on div "Reset Search Search" at bounding box center [637, 317] width 1127 height 67
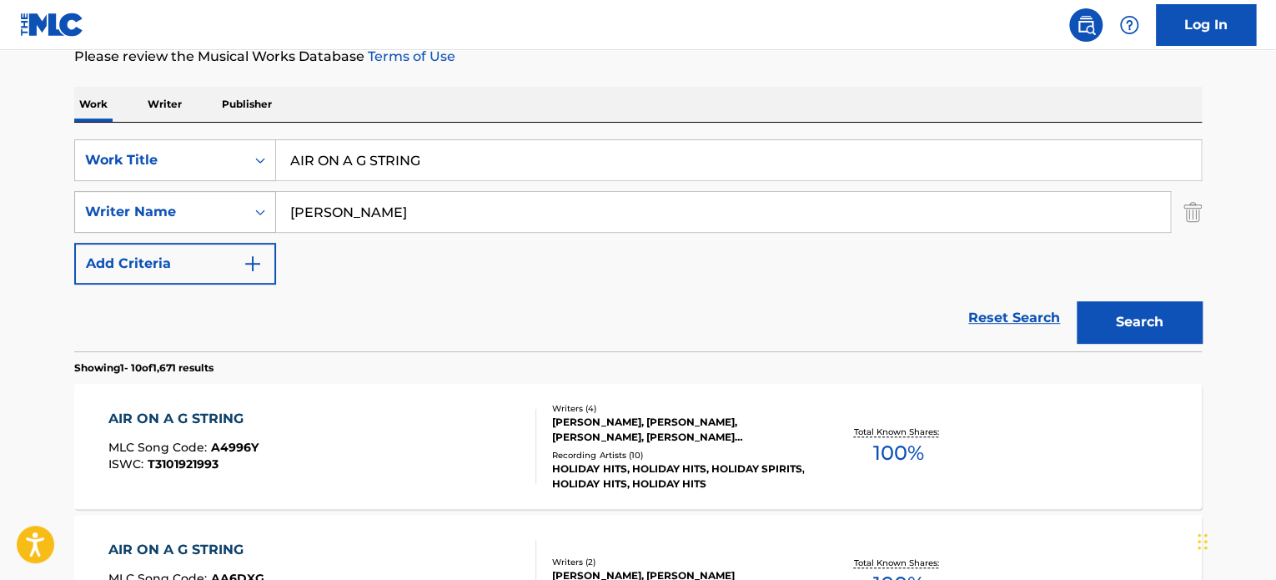
drag, startPoint x: 411, startPoint y: 214, endPoint x: 115, endPoint y: 208, distance: 296.1
click at [264, 215] on div "SearchWithCriteria40cc36c3-3d83-4901-8881-73be0b0a7e06 Writer Name [PERSON_NAME]" at bounding box center [637, 212] width 1127 height 42
paste input "[PERSON_NAME]"
type input "[PERSON_NAME]"
click at [1094, 311] on button "Search" at bounding box center [1139, 322] width 125 height 42
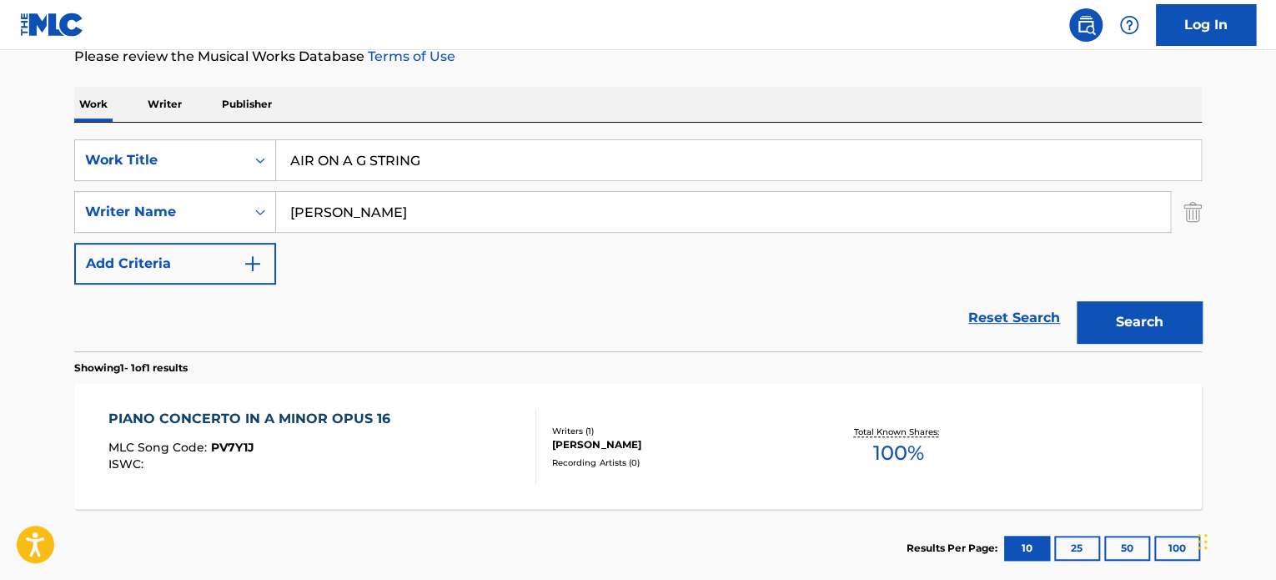
scroll to position [327, 0]
